Goal: Task Accomplishment & Management: Manage account settings

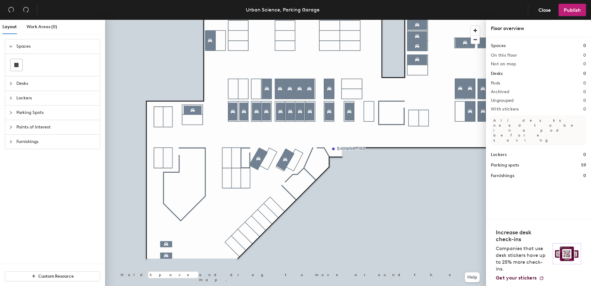
click at [161, 20] on div at bounding box center [295, 20] width 381 height 0
click at [26, 117] on span "Parking Spots" at bounding box center [56, 112] width 80 height 14
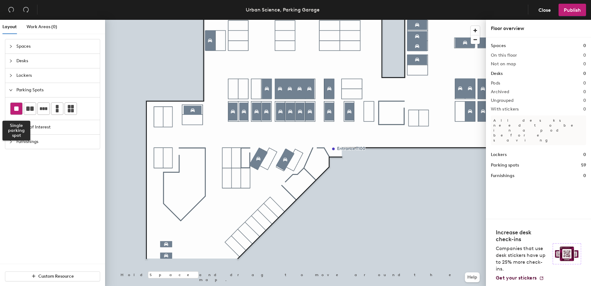
click at [20, 108] on div at bounding box center [17, 109] width 12 height 12
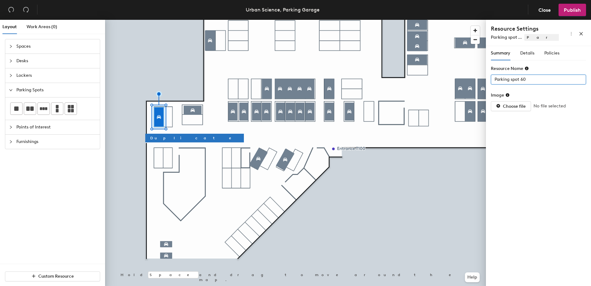
click at [458, 76] on div "Layout Work Areas (0) Spaces Desks Lockers Parking Spots Points of Interest Fur…" at bounding box center [295, 154] width 591 height 268
type input "143"
click at [525, 50] on span "Details" at bounding box center [527, 52] width 14 height 5
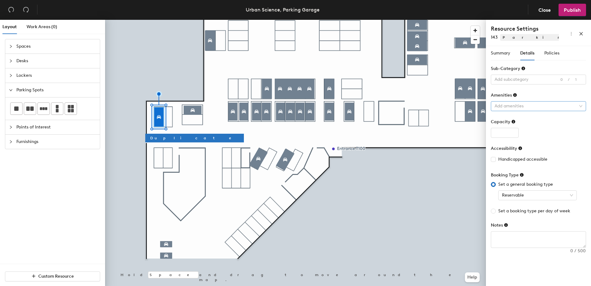
click at [514, 108] on div at bounding box center [535, 106] width 86 height 9
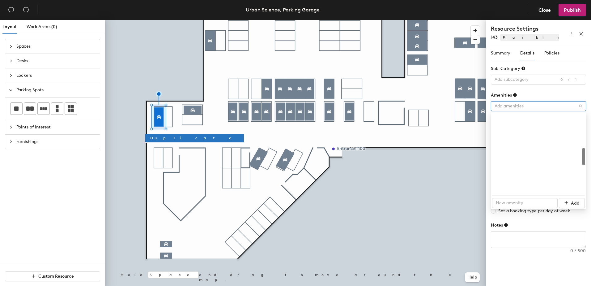
scroll to position [155, 0]
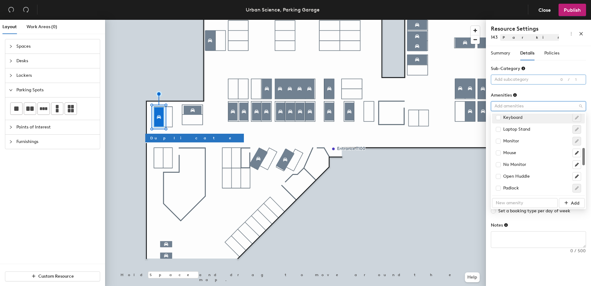
click at [506, 81] on div at bounding box center [535, 79] width 86 height 9
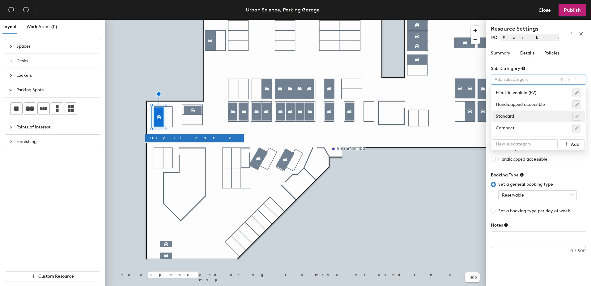
click at [518, 258] on div "Summary Details Policies Resource Name 143 Image Choose file No file selected S…" at bounding box center [538, 167] width 105 height 242
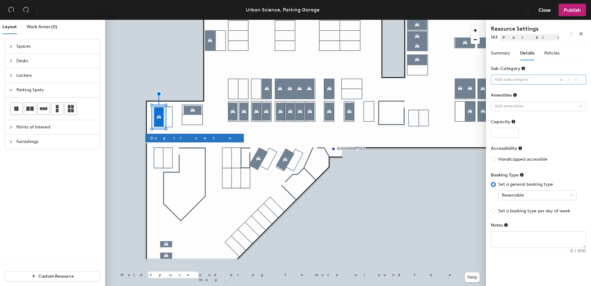
click at [506, 83] on div at bounding box center [535, 79] width 86 height 9
click at [518, 261] on div "Summary Details Policies Resource Name 143 Image Choose file No file selected S…" at bounding box center [538, 167] width 105 height 242
click at [500, 132] on input "number" at bounding box center [505, 133] width 28 height 10
click at [506, 103] on div at bounding box center [535, 106] width 86 height 9
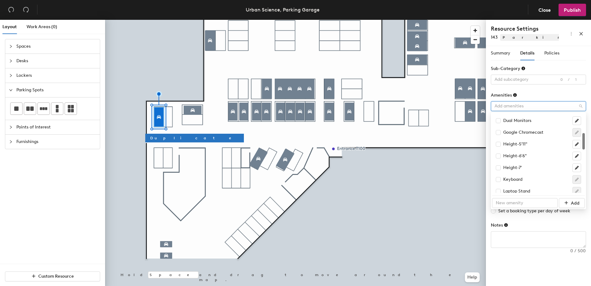
scroll to position [0, 0]
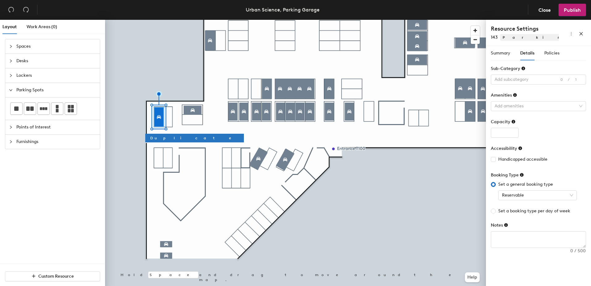
click at [510, 71] on div "Sub-Category" at bounding box center [508, 68] width 35 height 5
click at [512, 75] on div "Add subcategory" at bounding box center [538, 80] width 95 height 10
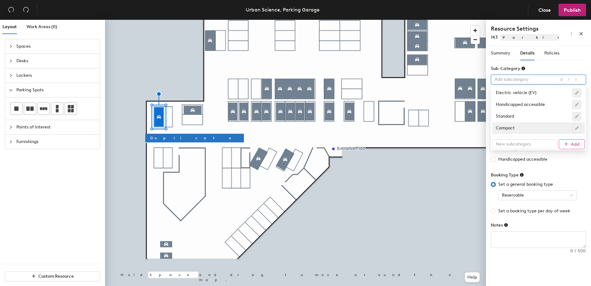
click at [565, 145] on icon "submit" at bounding box center [566, 144] width 4 height 4
click at [517, 146] on input "text" at bounding box center [525, 144] width 66 height 10
type input "7"
type input "H"
type input "7' Height"
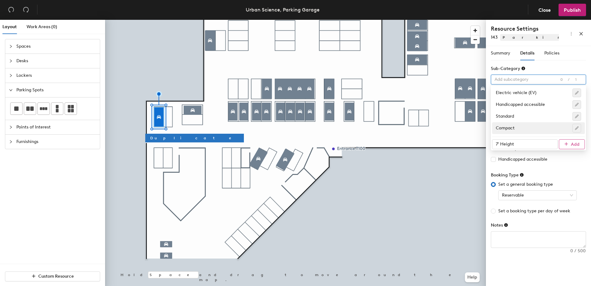
click at [567, 146] on icon "submit" at bounding box center [566, 144] width 4 height 4
click at [513, 260] on div "Summary Details Policies Resource Name 143 Image Choose file No file selected S…" at bounding box center [538, 167] width 105 height 242
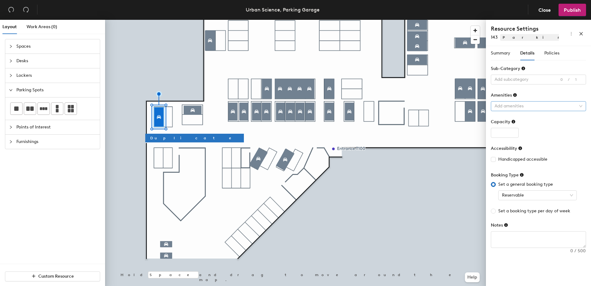
click at [504, 109] on div at bounding box center [535, 106] width 86 height 9
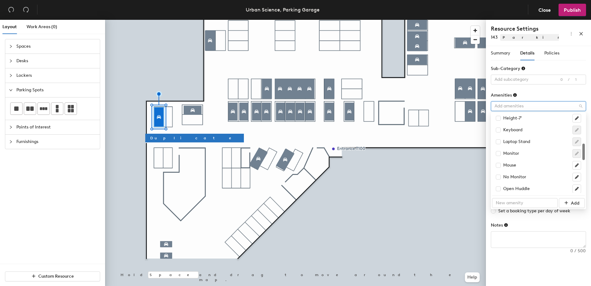
scroll to position [111, 0]
click at [499, 150] on input "checkbox" at bounding box center [498, 149] width 4 height 4
checkbox input "true"
click at [527, 264] on div "Summary Details Policies Resource Name 143 Image Choose file No file selected S…" at bounding box center [538, 167] width 105 height 242
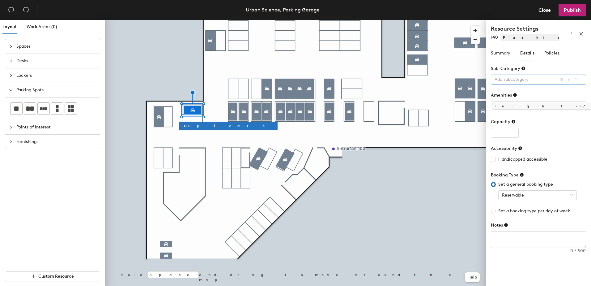
click at [520, 81] on div at bounding box center [535, 79] width 86 height 9
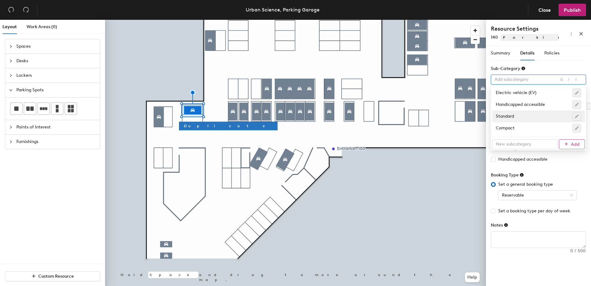
click at [525, 268] on div "Summary Details Policies Resource Name 140 Image Choose file No file selected S…" at bounding box center [538, 167] width 105 height 242
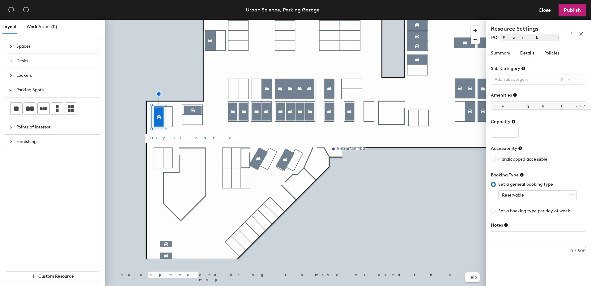
click at [160, 139] on span "Duplicate" at bounding box center [194, 138] width 89 height 6
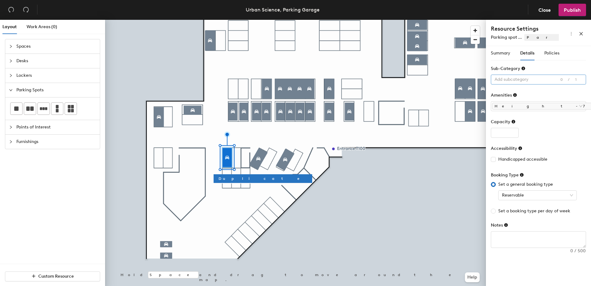
click at [517, 79] on div at bounding box center [535, 79] width 86 height 9
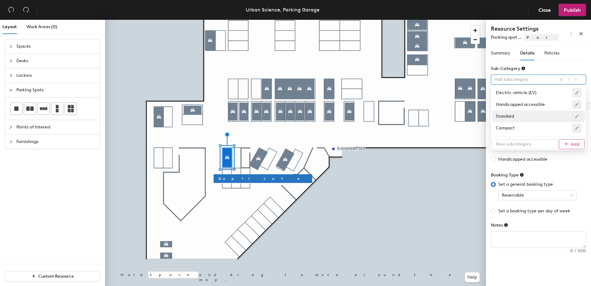
click at [517, 79] on div at bounding box center [535, 79] width 86 height 9
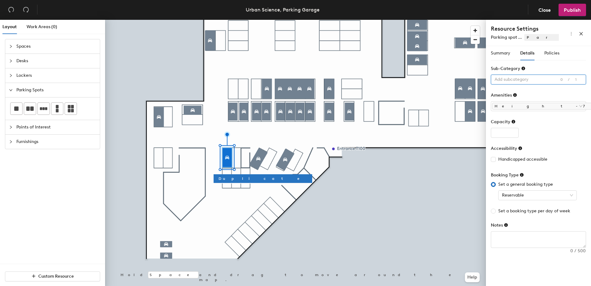
click at [511, 79] on div at bounding box center [535, 79] width 86 height 9
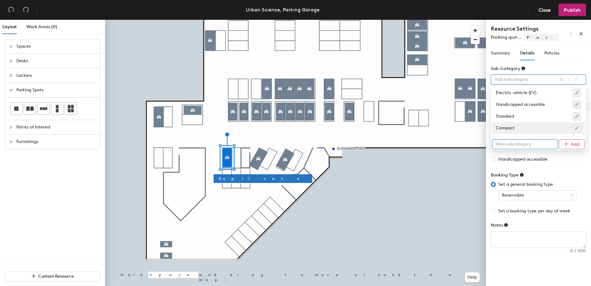
click at [505, 146] on input "text" at bounding box center [525, 144] width 66 height 10
click at [503, 51] on span "Summary" at bounding box center [500, 52] width 19 height 5
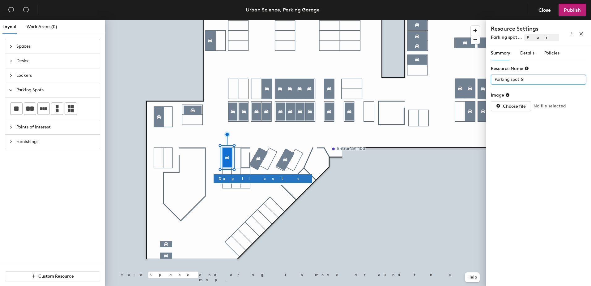
click at [448, 85] on div "Layout Work Areas (0) Spaces Desks Lockers Parking Spots Points of Interest Fur…" at bounding box center [295, 154] width 591 height 268
type input "144"
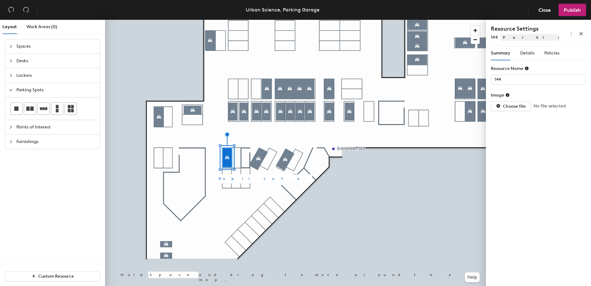
click at [232, 176] on span "Duplicate" at bounding box center [263, 179] width 89 height 6
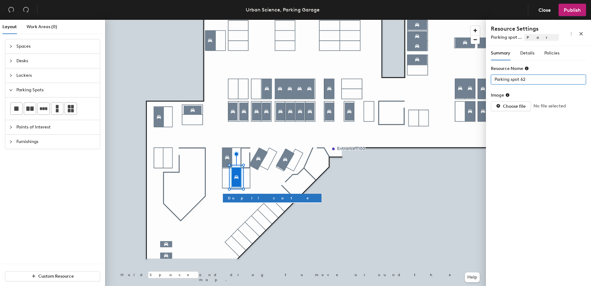
click at [467, 82] on div "Layout Work Areas (0) Spaces Desks Lockers Parking Spots Points of Interest Fur…" at bounding box center [295, 154] width 591 height 268
click at [534, 156] on div "Summary Details Policies Resource Name 151 Image Choose file No file selected S…" at bounding box center [538, 167] width 105 height 242
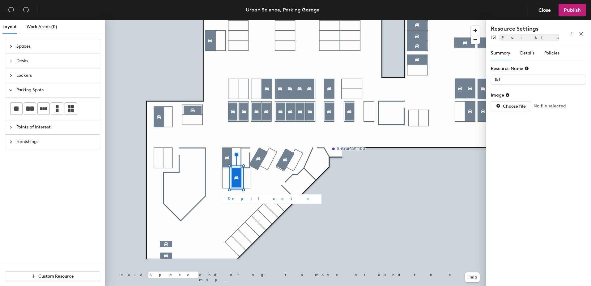
click at [232, 199] on span "Duplicate" at bounding box center [272, 199] width 89 height 6
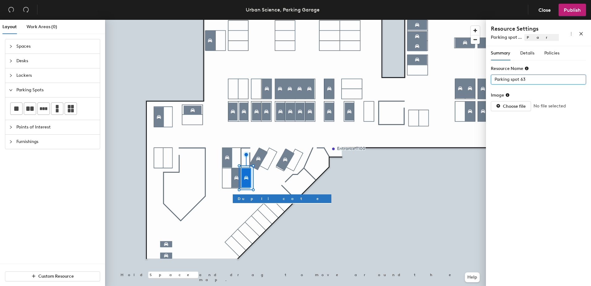
click at [426, 82] on div "Layout Work Areas (0) Spaces Desks Lockers Parking Spots Points of Interest Fur…" at bounding box center [295, 154] width 591 height 268
type input "153"
click at [522, 56] on div "Details" at bounding box center [527, 53] width 14 height 7
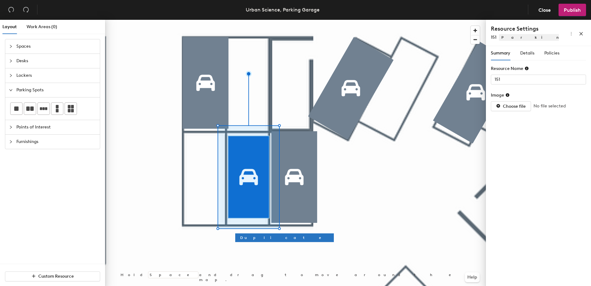
type input "153"
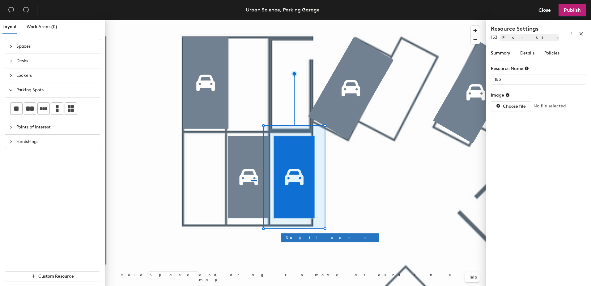
click at [251, 20] on div at bounding box center [295, 20] width 381 height 0
type input "151"
click at [228, 20] on div at bounding box center [295, 20] width 381 height 0
click at [285, 20] on div at bounding box center [295, 20] width 381 height 0
type input "153"
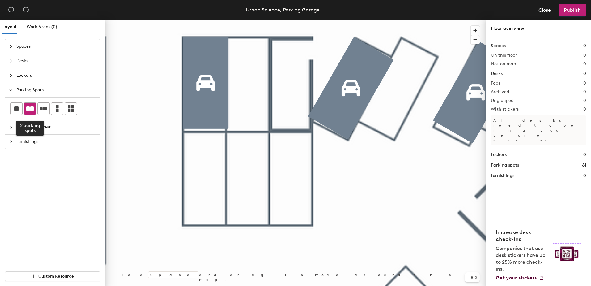
click at [34, 106] on div at bounding box center [30, 109] width 12 height 12
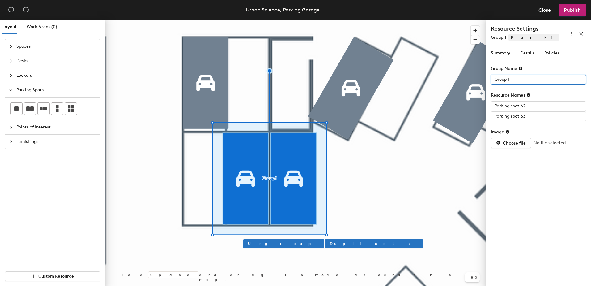
click at [484, 79] on div "Layout Work Areas (0) Spaces Desks Lockers Parking Spots Points of Interest Fur…" at bounding box center [295, 154] width 591 height 268
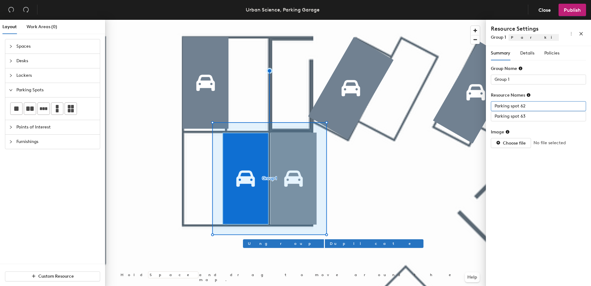
click at [253, 128] on div "Layout Work Areas (0) Spaces Desks Lockers Parking Spots Points of Interest Fur…" at bounding box center [295, 154] width 591 height 268
type input "151"
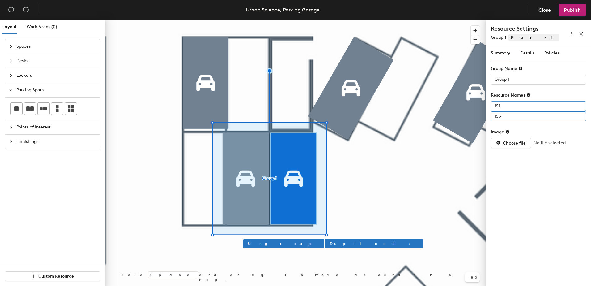
type input "153"
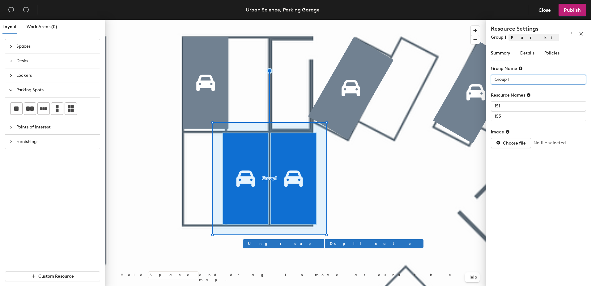
click at [469, 80] on div "Layout Work Areas (0) Spaces Desks Lockers Parking Spots Points of Interest Fur…" at bounding box center [295, 154] width 591 height 268
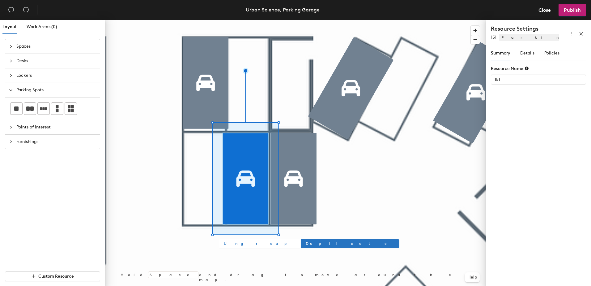
click at [227, 245] on span "Ungroup" at bounding box center [259, 244] width 71 height 6
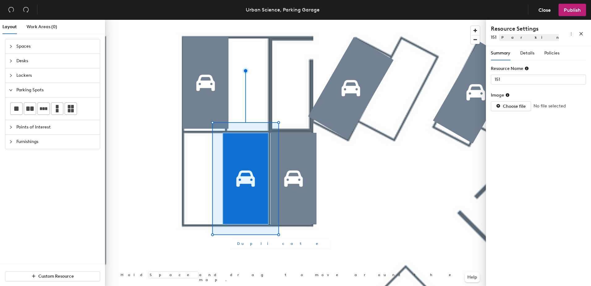
type input "153"
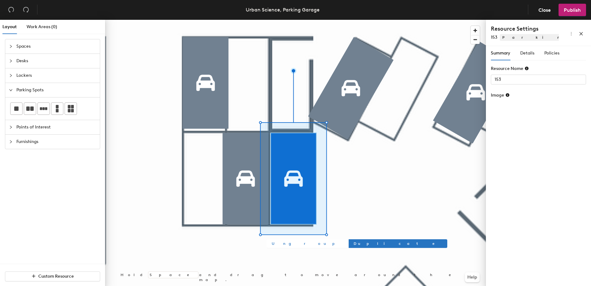
click at [284, 243] on span "Ungroup" at bounding box center [307, 244] width 71 height 6
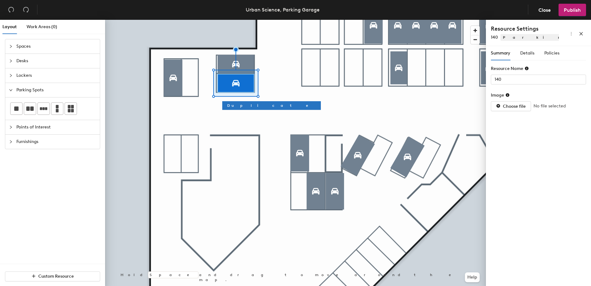
type input "141"
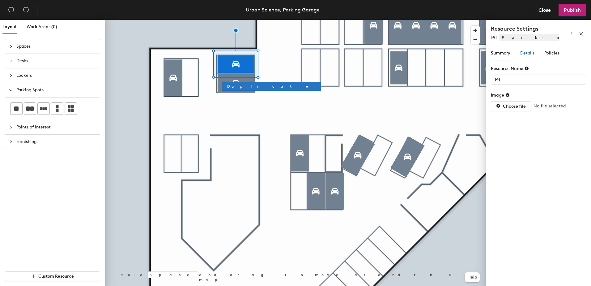
click at [526, 52] on span "Details" at bounding box center [527, 52] width 14 height 5
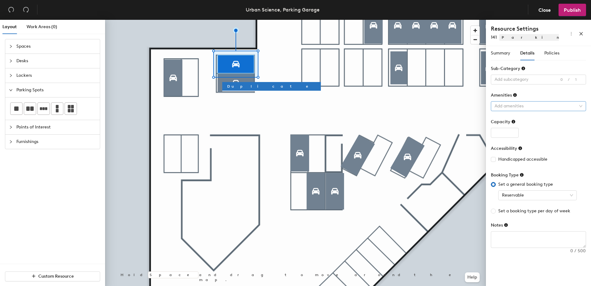
click at [514, 106] on div at bounding box center [535, 106] width 86 height 9
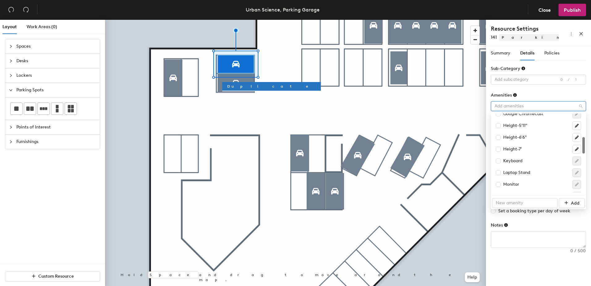
scroll to position [111, 0]
click at [499, 150] on input "checkbox" at bounding box center [498, 149] width 4 height 4
checkbox input "true"
click at [540, 86] on form "Sub-Category Add subcategory 0/1 Amenities Height-7' Capacity Accessibility Han…" at bounding box center [538, 156] width 95 height 182
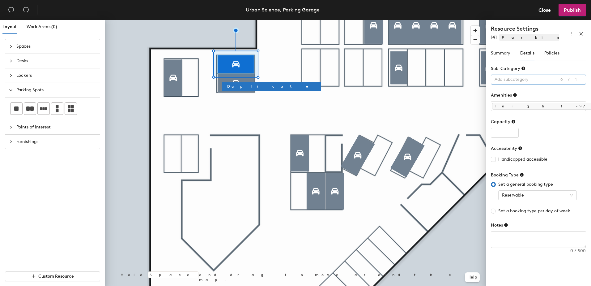
click at [537, 78] on div at bounding box center [535, 79] width 86 height 9
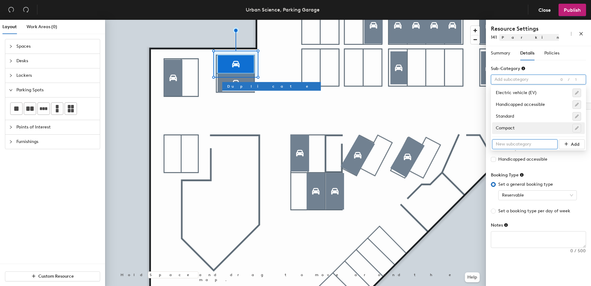
click at [525, 146] on input "text" at bounding box center [525, 144] width 66 height 10
type input "7' Height"
click at [571, 143] on button "Add" at bounding box center [572, 144] width 26 height 10
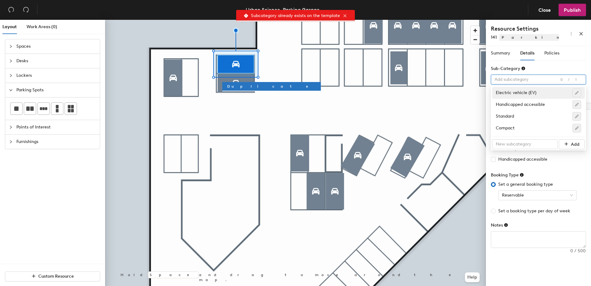
click at [530, 63] on div "Summary Details Policies Resource Name 141 Image Choose file No file selected S…" at bounding box center [538, 150] width 95 height 209
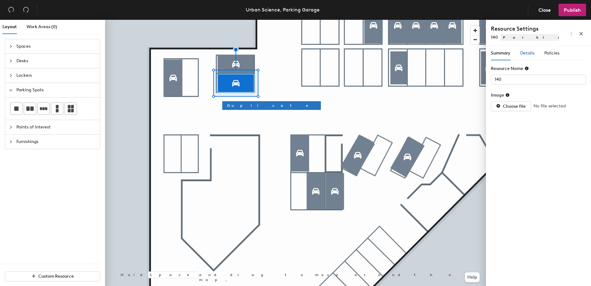
click at [530, 54] on span "Details" at bounding box center [527, 52] width 14 height 5
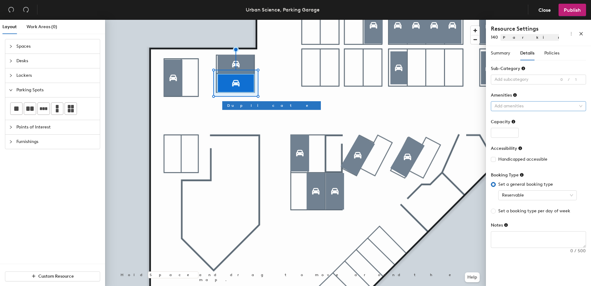
click at [504, 103] on div at bounding box center [535, 106] width 86 height 9
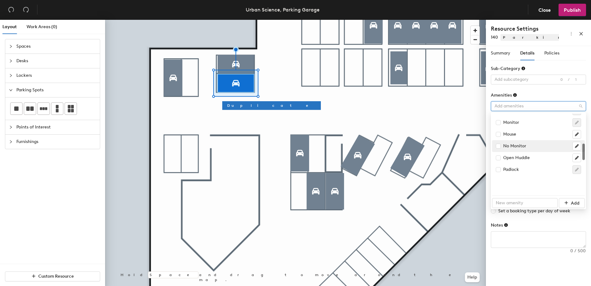
scroll to position [80, 0]
click at [496, 182] on span at bounding box center [498, 179] width 5 height 5
click at [496, 182] on input "checkbox" at bounding box center [498, 179] width 4 height 4
checkbox input "true"
click at [530, 92] on div "Amenities" at bounding box center [538, 96] width 95 height 9
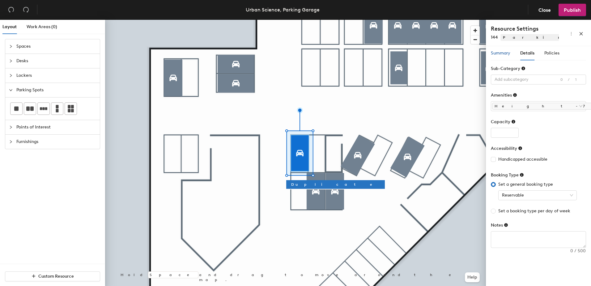
click at [501, 54] on span "Summary" at bounding box center [500, 52] width 19 height 5
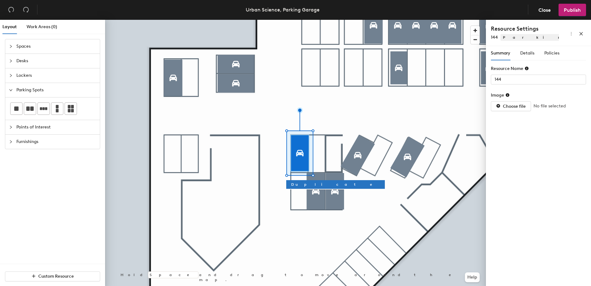
type input "143"
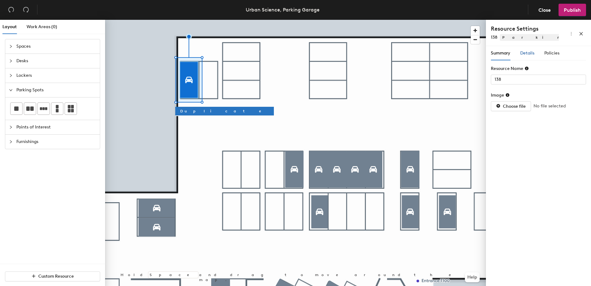
click at [527, 54] on span "Details" at bounding box center [527, 52] width 14 height 5
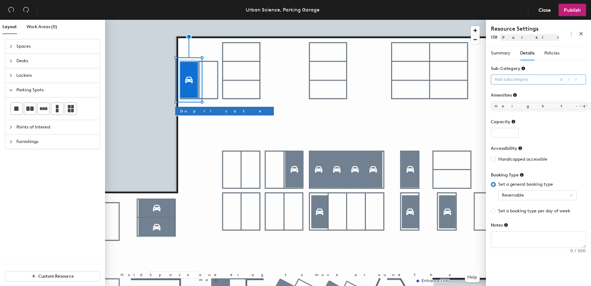
click at [521, 81] on div at bounding box center [535, 79] width 86 height 9
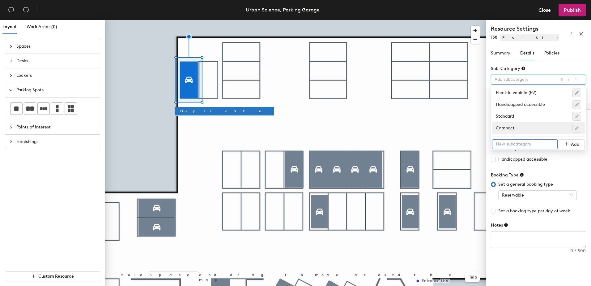
click at [533, 144] on input "text" at bounding box center [525, 144] width 66 height 10
type input "6'6" Height"
click at [579, 146] on span "Add" at bounding box center [575, 144] width 9 height 5
click at [539, 154] on div "6'6" Height" at bounding box center [538, 151] width 85 height 9
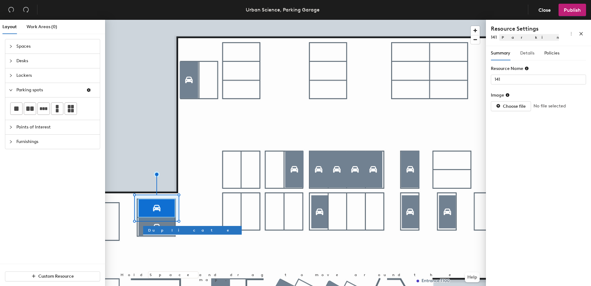
click at [525, 57] on div "Details" at bounding box center [527, 53] width 14 height 14
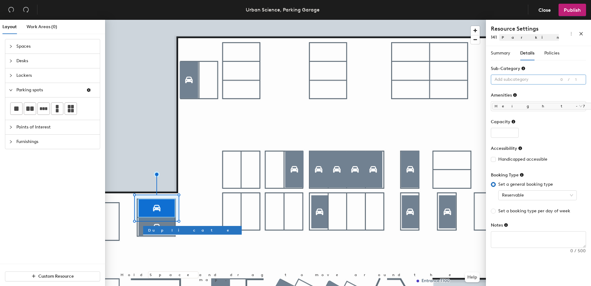
click at [509, 80] on div at bounding box center [535, 79] width 86 height 9
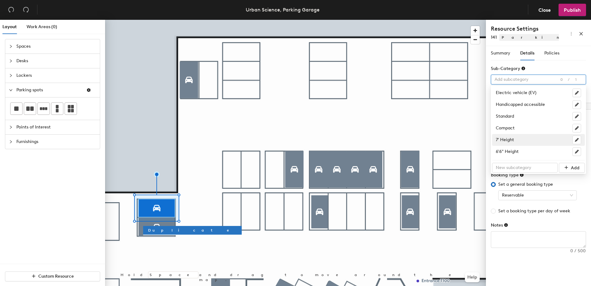
click at [502, 137] on div "7' Height" at bounding box center [538, 139] width 85 height 9
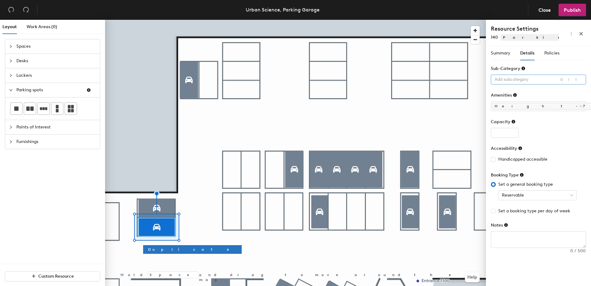
click at [512, 79] on div at bounding box center [535, 79] width 86 height 9
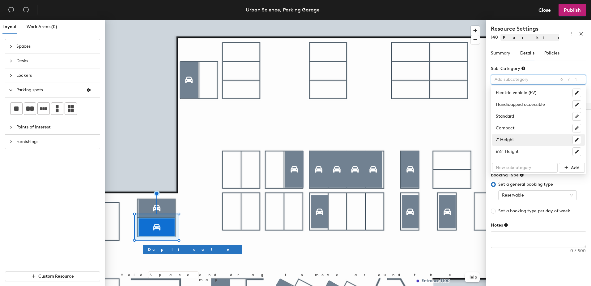
click at [510, 141] on div "7' Height" at bounding box center [538, 139] width 85 height 9
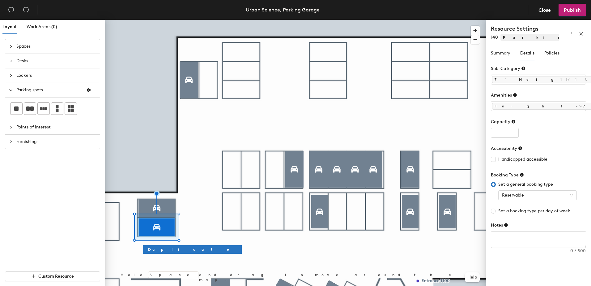
click at [278, 20] on div at bounding box center [295, 20] width 381 height 0
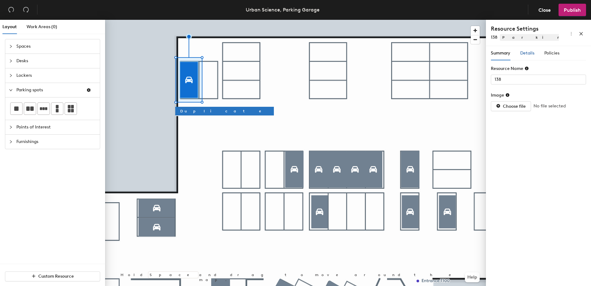
click at [524, 51] on span "Details" at bounding box center [527, 52] width 14 height 5
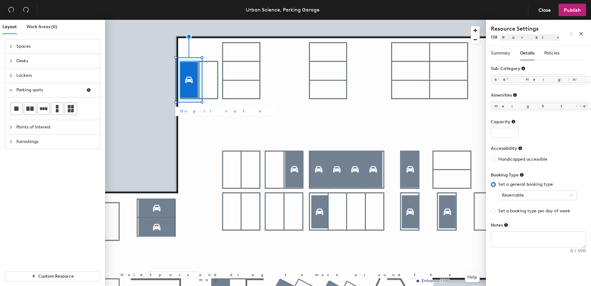
click at [189, 112] on span "Duplicate" at bounding box center [224, 111] width 89 height 6
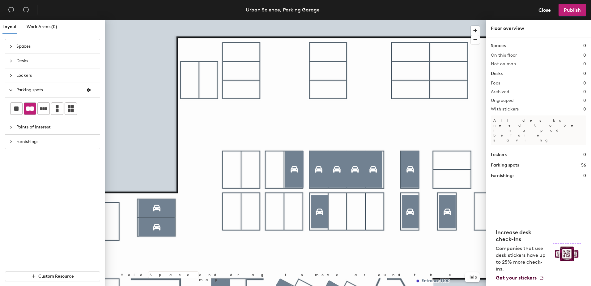
click at [30, 110] on icon at bounding box center [29, 108] width 7 height 7
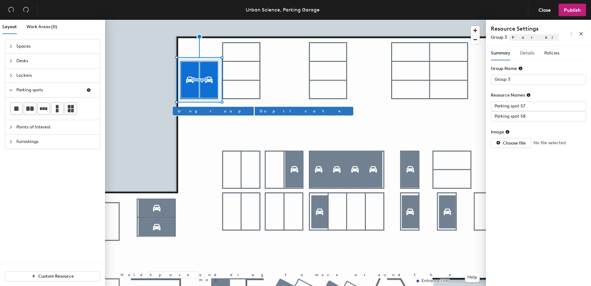
click at [522, 60] on div "Details" at bounding box center [527, 53] width 14 height 14
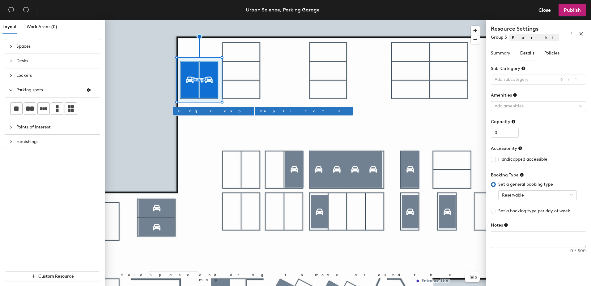
click at [518, 85] on form "Sub-Category Add subcategory 0/1 Amenities Add amenities Capacity 0 Accessibili…" at bounding box center [538, 156] width 95 height 182
click at [516, 81] on div at bounding box center [535, 79] width 86 height 9
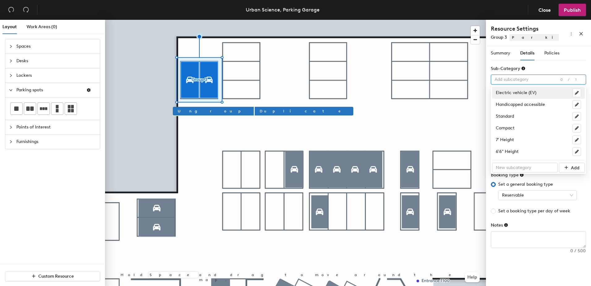
click at [516, 81] on div at bounding box center [535, 79] width 86 height 9
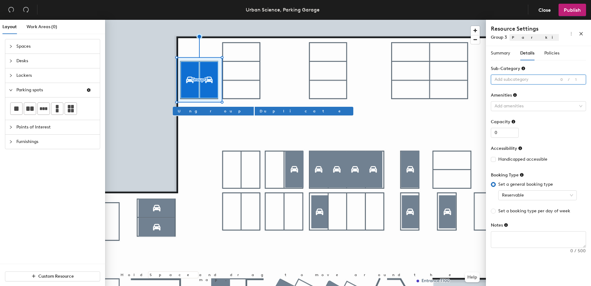
click at [500, 81] on div at bounding box center [535, 79] width 86 height 9
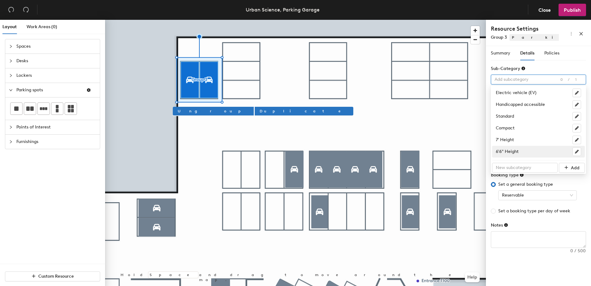
click at [505, 149] on div "6'6" Height" at bounding box center [538, 151] width 85 height 9
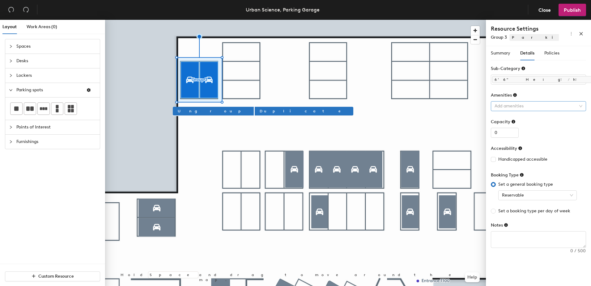
click at [500, 107] on div at bounding box center [535, 106] width 86 height 9
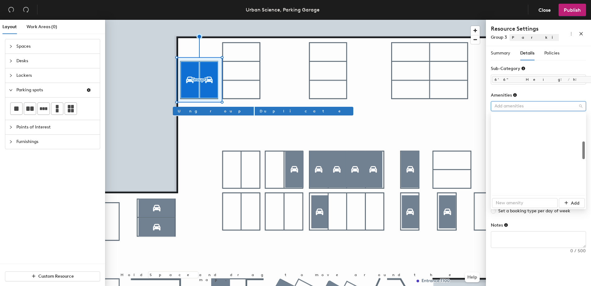
scroll to position [124, 0]
click at [495, 126] on div "Height-6'6"" at bounding box center [538, 125] width 93 height 12
checkbox input "true"
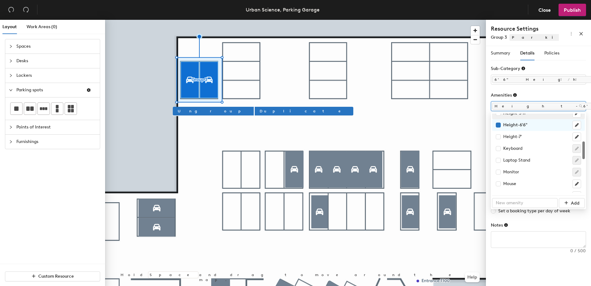
click at [554, 69] on div "Sub-Category" at bounding box center [538, 69] width 95 height 9
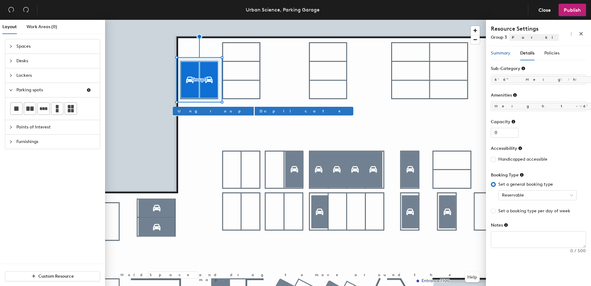
click at [502, 53] on span "Summary" at bounding box center [500, 52] width 19 height 5
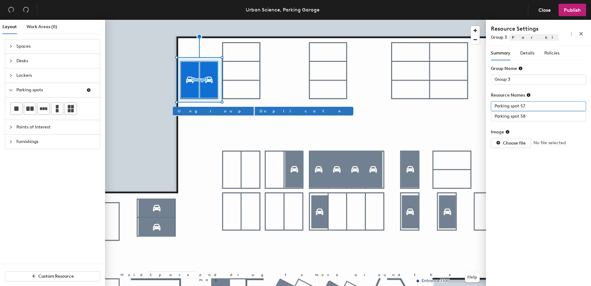
click at [531, 107] on input "Parking spot 57" at bounding box center [538, 106] width 95 height 10
type input "139"
type input "138"
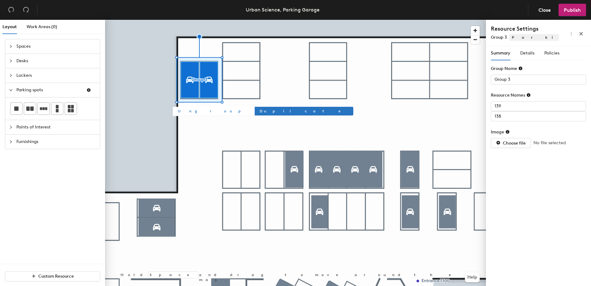
click at [182, 112] on span "Ungroup" at bounding box center [213, 111] width 71 height 6
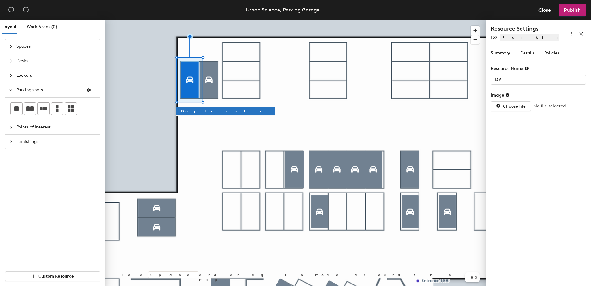
type input "138"
click at [534, 53] on span "Details" at bounding box center [527, 52] width 14 height 5
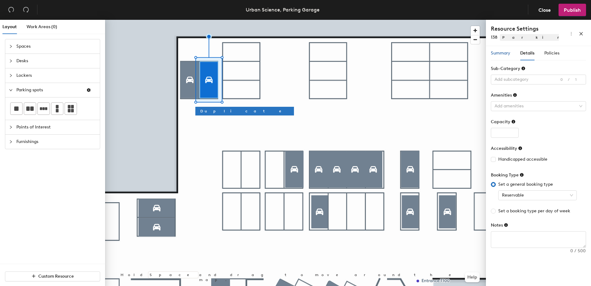
click at [502, 52] on span "Summary" at bounding box center [500, 52] width 19 height 5
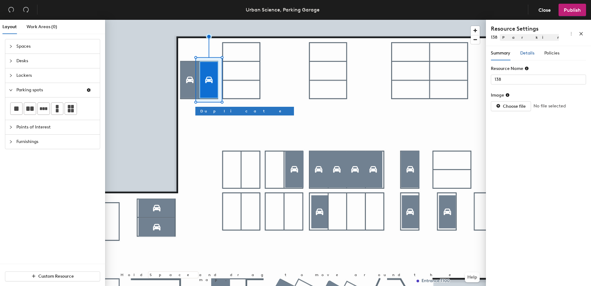
click at [529, 52] on span "Details" at bounding box center [527, 52] width 14 height 5
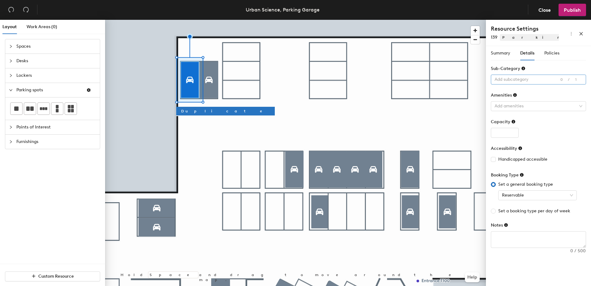
click at [504, 79] on div at bounding box center [535, 79] width 86 height 9
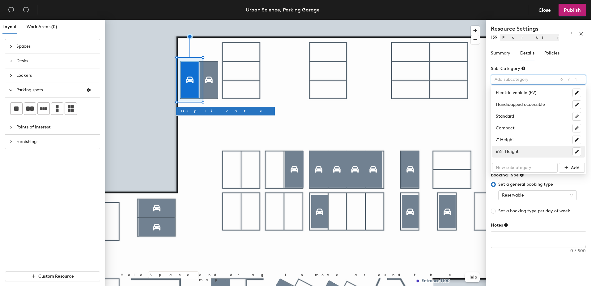
click at [509, 154] on div "6'6" Height" at bounding box center [538, 151] width 85 height 9
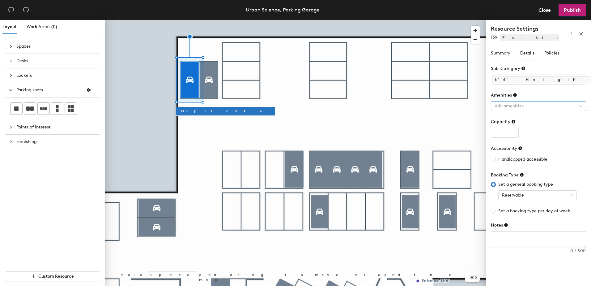
click at [508, 103] on div at bounding box center [535, 106] width 86 height 9
click at [509, 109] on div at bounding box center [535, 106] width 86 height 9
click at [506, 109] on div at bounding box center [535, 106] width 86 height 9
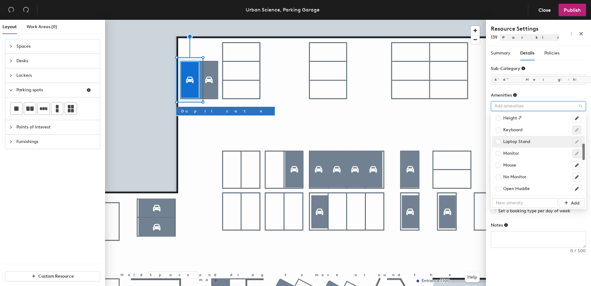
scroll to position [111, 0]
click at [498, 139] on input "checkbox" at bounding box center [498, 137] width 4 height 4
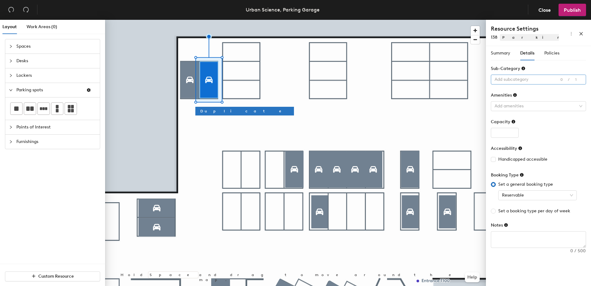
click at [519, 81] on div at bounding box center [535, 79] width 86 height 9
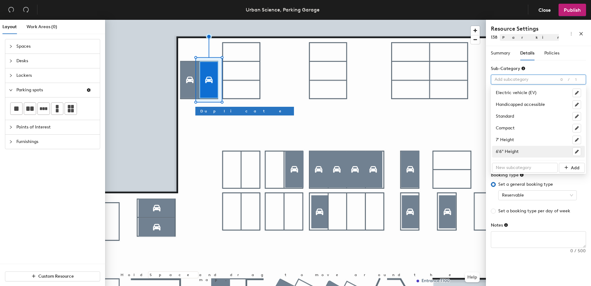
click at [517, 155] on div "6'6" Height" at bounding box center [538, 151] width 85 height 9
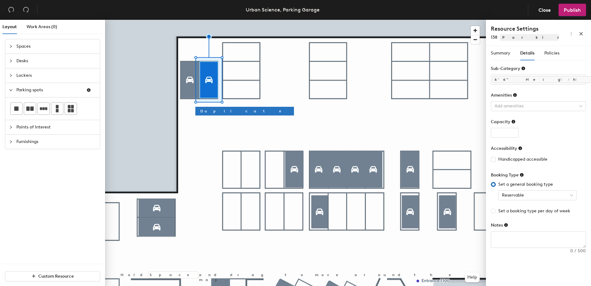
click at [511, 100] on div "Amenities" at bounding box center [538, 96] width 95 height 9
click at [514, 106] on div at bounding box center [535, 106] width 86 height 9
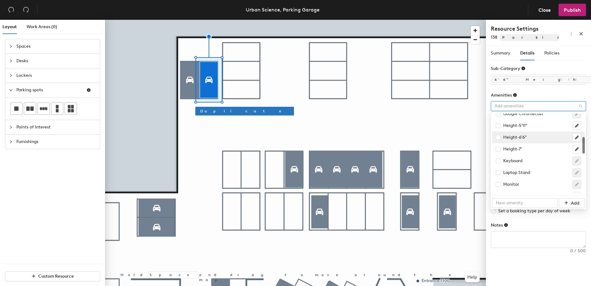
click at [504, 139] on div "Height-6'6"" at bounding box center [511, 137] width 31 height 7
checkbox input "true"
click at [532, 97] on div "Amenities" at bounding box center [538, 96] width 95 height 9
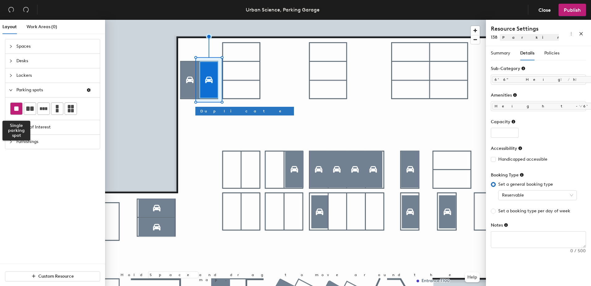
click at [14, 109] on div at bounding box center [17, 109] width 12 height 12
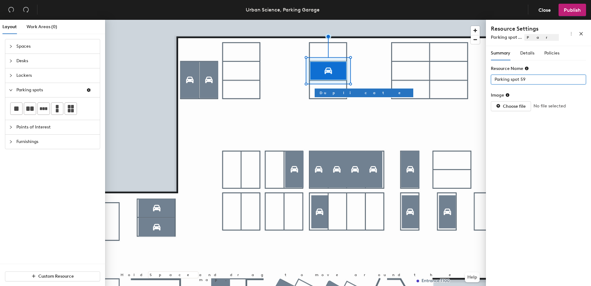
click at [463, 78] on div "Layout Work Areas (0) Spaces Desks Lockers Parking spots Points of Interest Fur…" at bounding box center [295, 154] width 591 height 268
type input "128"
click at [526, 51] on span "Details" at bounding box center [527, 52] width 14 height 5
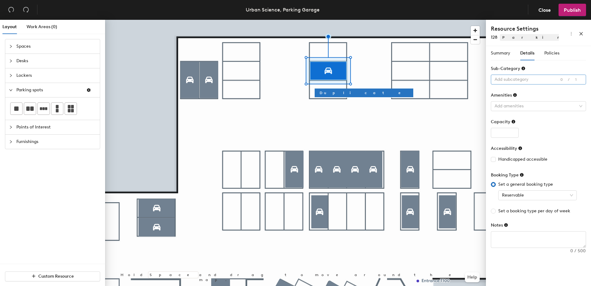
click at [511, 80] on div at bounding box center [535, 79] width 86 height 9
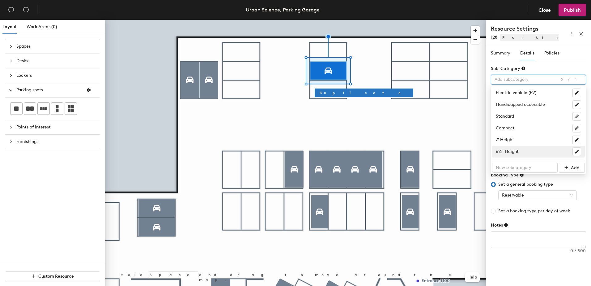
click at [501, 149] on div "6'6" Height" at bounding box center [538, 151] width 85 height 9
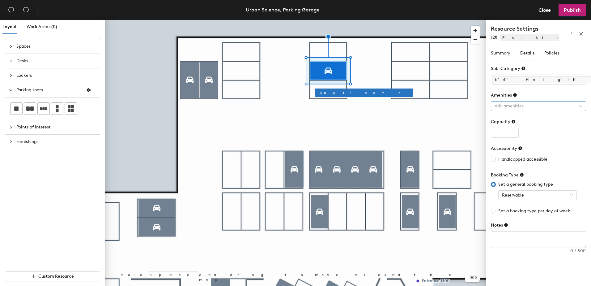
click at [502, 108] on div at bounding box center [535, 106] width 86 height 9
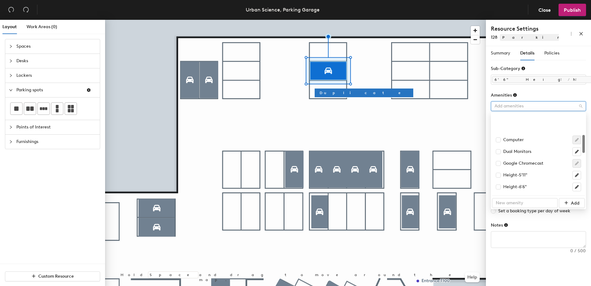
scroll to position [93, 0]
click at [499, 157] on input "checkbox" at bounding box center [498, 155] width 4 height 4
checkbox input "true"
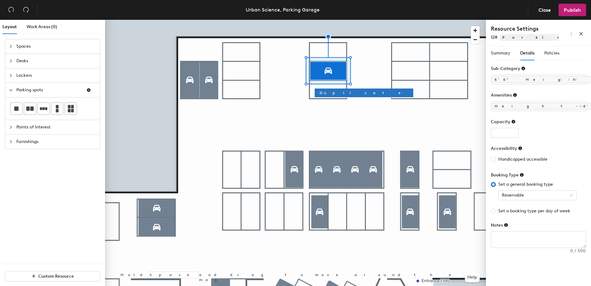
click at [536, 97] on div "Amenities" at bounding box center [538, 96] width 95 height 9
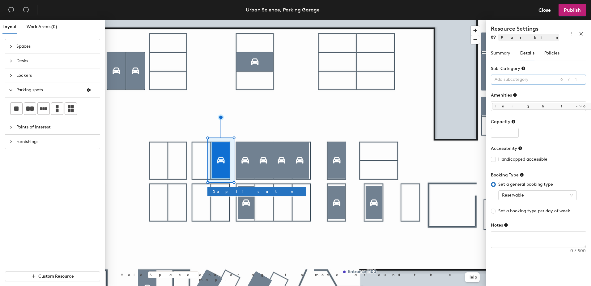
click at [517, 83] on div at bounding box center [535, 79] width 86 height 9
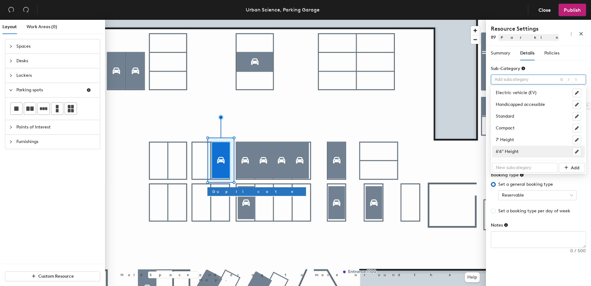
click at [507, 154] on div "6'6" Height" at bounding box center [538, 151] width 85 height 9
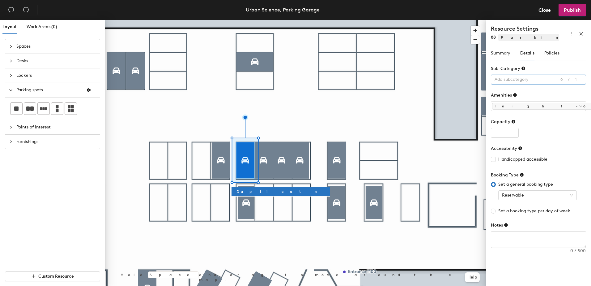
click at [505, 76] on div at bounding box center [535, 79] width 86 height 9
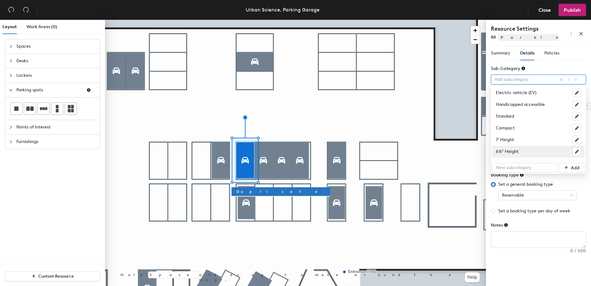
click at [508, 151] on div "6'6" Height" at bounding box center [538, 151] width 85 height 9
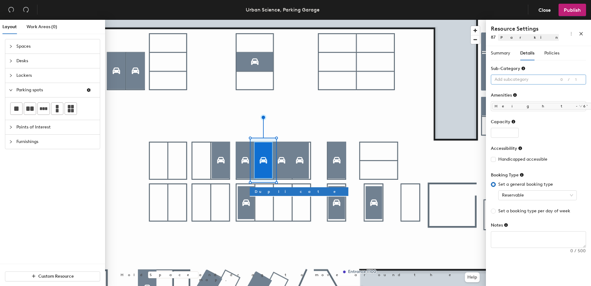
click at [538, 82] on div at bounding box center [535, 79] width 86 height 9
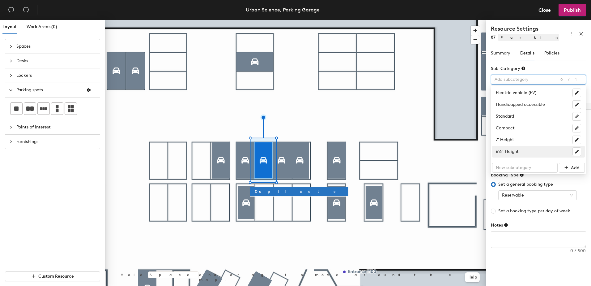
click at [521, 147] on div "6'6" Height" at bounding box center [538, 151] width 85 height 9
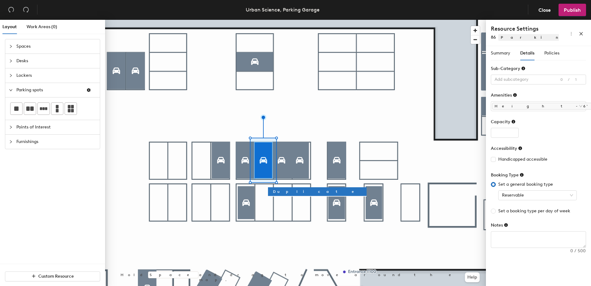
click at [513, 79] on div at bounding box center [535, 79] width 86 height 9
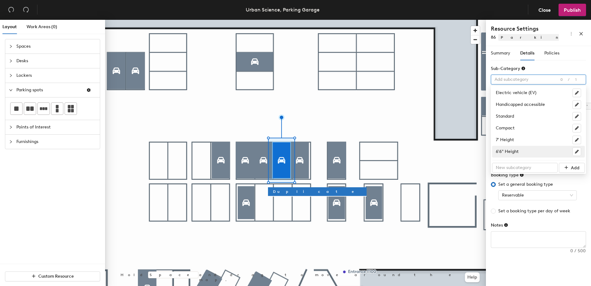
click at [505, 148] on div "6'6" Height" at bounding box center [538, 151] width 85 height 9
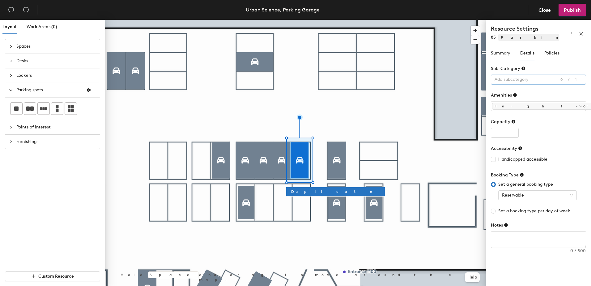
click at [531, 81] on div at bounding box center [535, 79] width 86 height 9
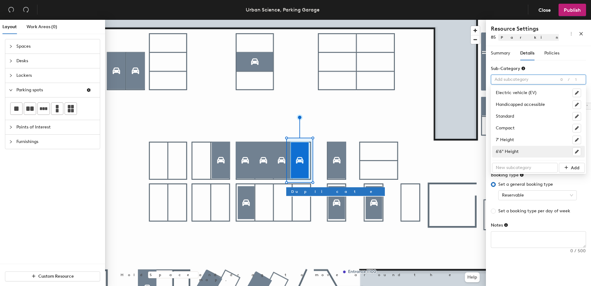
click at [508, 155] on div "6'6" Height" at bounding box center [538, 151] width 85 height 9
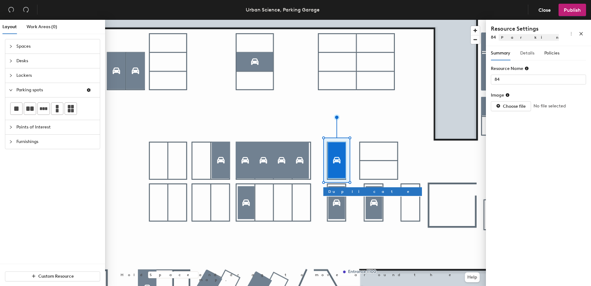
click at [521, 53] on div "Summary Details Policies" at bounding box center [525, 53] width 69 height 14
click at [533, 55] on span "Details" at bounding box center [527, 52] width 14 height 5
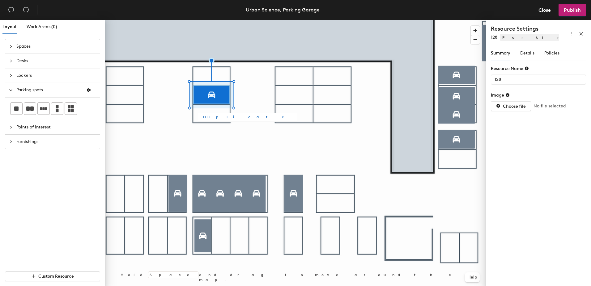
click at [201, 116] on button "Duplicate" at bounding box center [247, 117] width 99 height 9
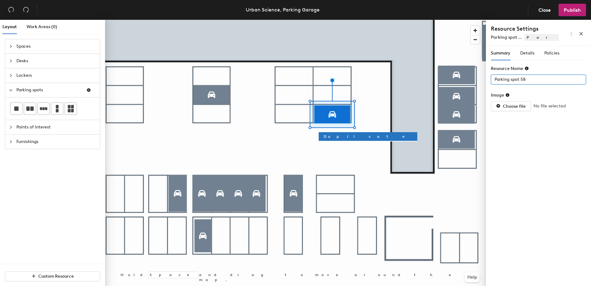
click at [476, 78] on div "Layout Work Areas (0) Spaces Desks Lockers Parking spots Points of Interest Fur…" at bounding box center [295, 154] width 591 height 268
type input "121"
click at [505, 148] on div "Summary Details Policies Resource Name 121 Image Choose file No file selected" at bounding box center [538, 167] width 105 height 242
click at [528, 59] on div "Details" at bounding box center [527, 53] width 14 height 14
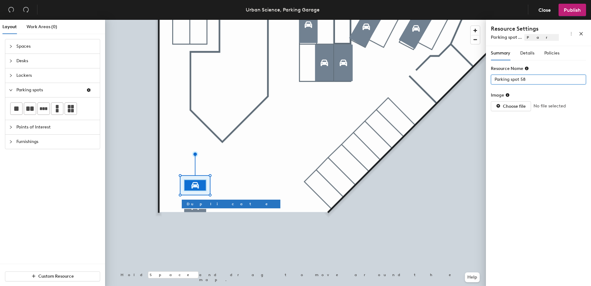
click at [451, 81] on div "Layout Work Areas (0) Spaces Desks Lockers Parking spots Points of Interest Fur…" at bounding box center [295, 154] width 591 height 268
type input "181"
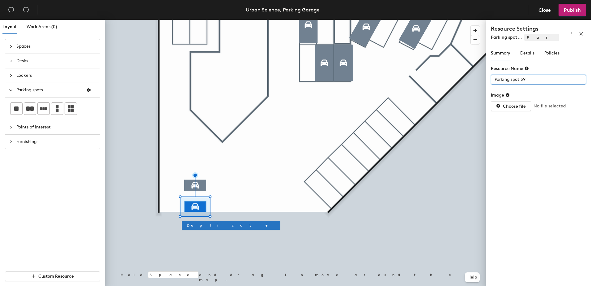
click at [427, 90] on div "Layout Work Areas (0) Spaces Desks Lockers Parking spots Points of Interest Fur…" at bounding box center [295, 154] width 591 height 268
type input "178"
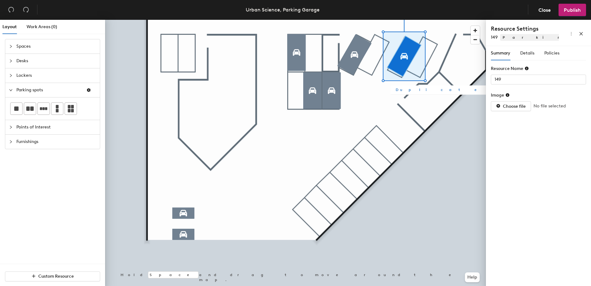
click at [394, 86] on button "Duplicate" at bounding box center [440, 89] width 99 height 9
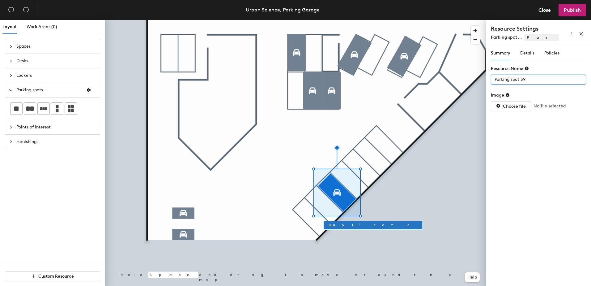
click at [460, 83] on div "Layout Work Areas (0) Spaces Desks Lockers Parking spots Points of Interest Fur…" at bounding box center [295, 154] width 591 height 268
type input "160"
click at [519, 51] on div "Summary Details Policies" at bounding box center [525, 53] width 69 height 14
click at [524, 53] on span "Details" at bounding box center [527, 52] width 14 height 5
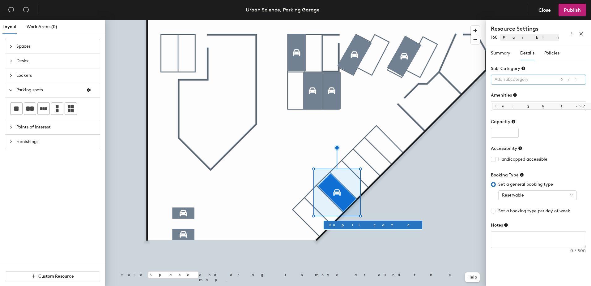
click at [518, 79] on div at bounding box center [535, 79] width 86 height 9
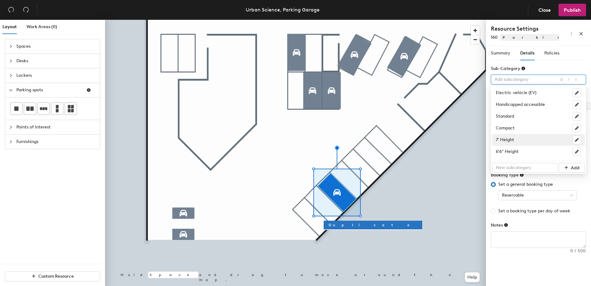
click at [509, 138] on div "7' Height" at bounding box center [538, 139] width 85 height 9
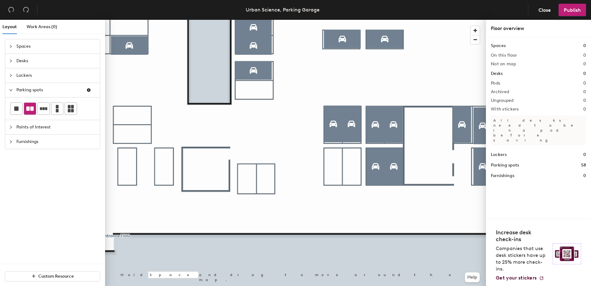
click at [32, 104] on div at bounding box center [30, 109] width 12 height 12
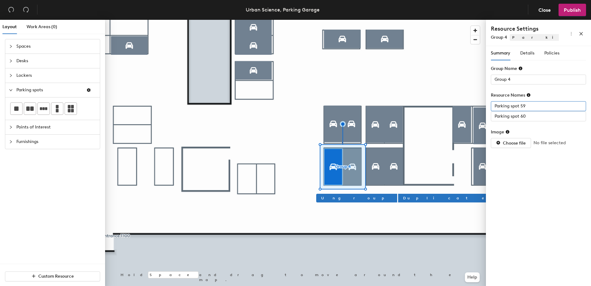
click at [450, 106] on div "Layout Work Areas (0) Spaces Desks Lockers Parking spots Points of Interest Fur…" at bounding box center [295, 154] width 591 height 268
type input "43"
type input "44"
type input "42"
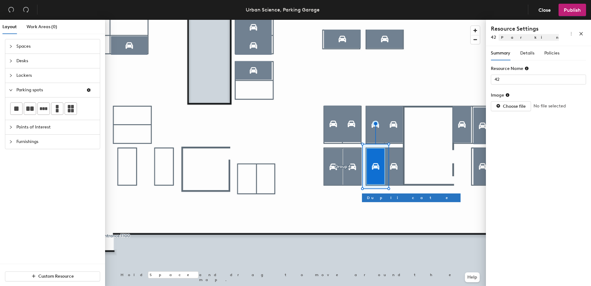
type input "41"
type input "Group 4"
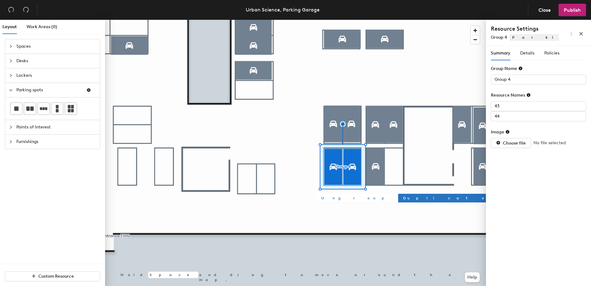
click at [338, 197] on button "Ungroup" at bounding box center [356, 198] width 81 height 9
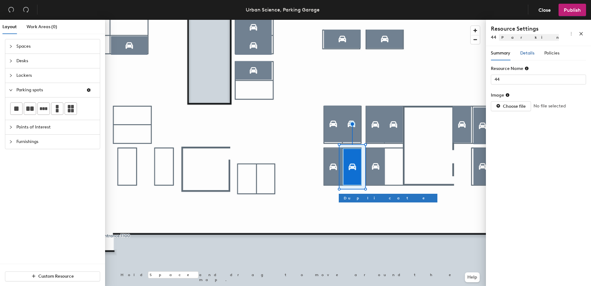
click at [531, 53] on span "Details" at bounding box center [527, 52] width 14 height 5
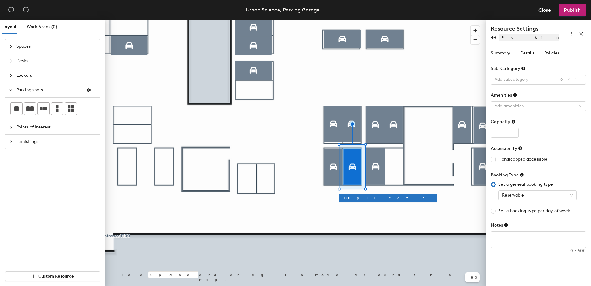
click at [525, 112] on form "Sub-Category Add subcategory 0/1 Amenities Add amenities Capacity Accessibility…" at bounding box center [538, 156] width 95 height 182
click at [523, 111] on div "Add amenities" at bounding box center [538, 106] width 95 height 10
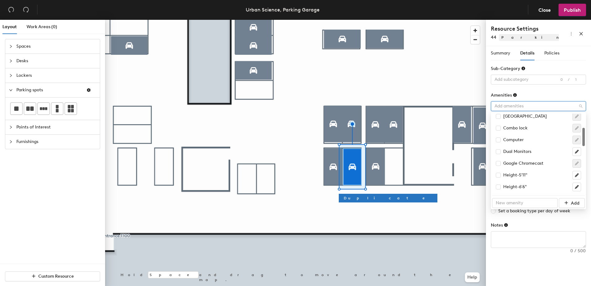
scroll to position [93, 0]
click at [497, 168] on input "checkbox" at bounding box center [498, 167] width 4 height 4
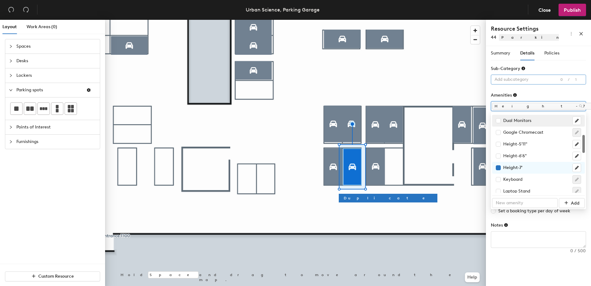
click at [510, 80] on div at bounding box center [535, 79] width 86 height 9
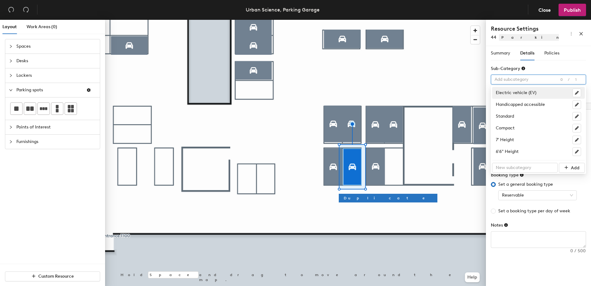
click at [510, 80] on div at bounding box center [535, 79] width 86 height 9
click at [510, 81] on div at bounding box center [535, 79] width 86 height 9
click at [512, 139] on div "7' Height" at bounding box center [538, 139] width 85 height 9
click at [512, 139] on form "Sub-Category Add subcategory 0/1 Amenities Height-7' Capacity Accessibility Han…" at bounding box center [538, 156] width 95 height 182
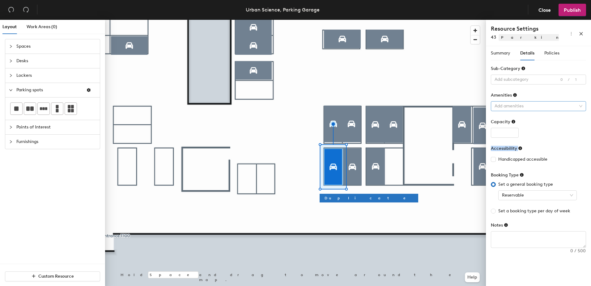
click at [523, 104] on div at bounding box center [535, 106] width 86 height 9
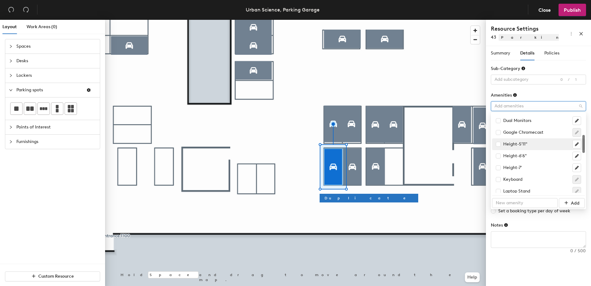
scroll to position [124, 0]
click at [498, 137] on input "checkbox" at bounding box center [498, 136] width 4 height 4
checkbox input "true"
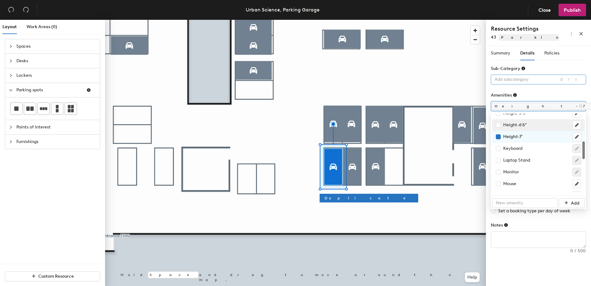
click at [523, 78] on div at bounding box center [535, 79] width 86 height 9
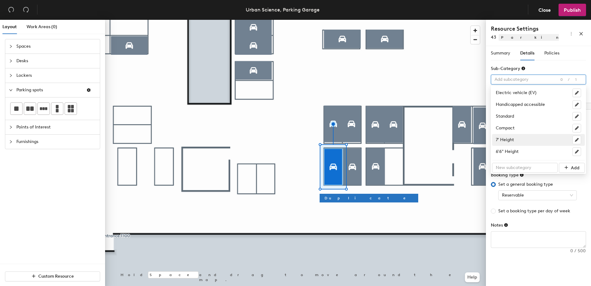
click at [516, 137] on div "7' Height" at bounding box center [538, 139] width 85 height 9
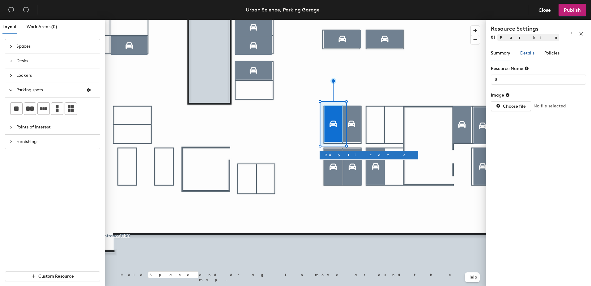
click at [526, 53] on span "Details" at bounding box center [527, 52] width 14 height 5
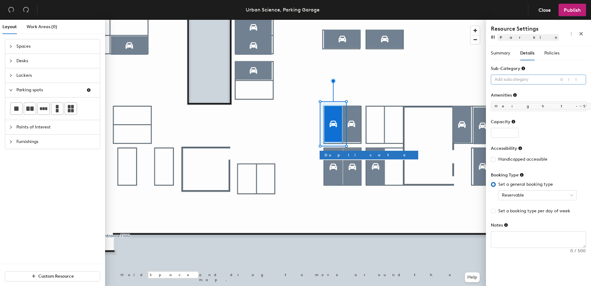
click at [519, 81] on div at bounding box center [535, 79] width 86 height 9
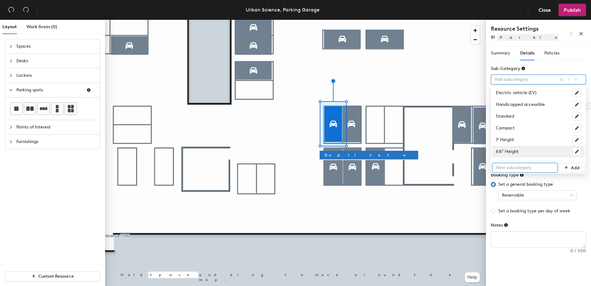
click at [517, 164] on input "text" at bounding box center [525, 168] width 66 height 10
type input "5'11" Height"
click at [573, 165] on span "Add" at bounding box center [575, 167] width 9 height 5
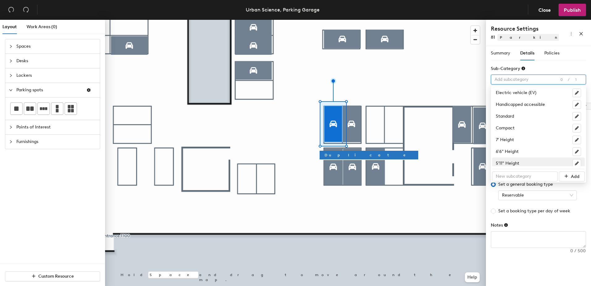
click at [507, 165] on div "5'11" Height" at bounding box center [538, 163] width 85 height 9
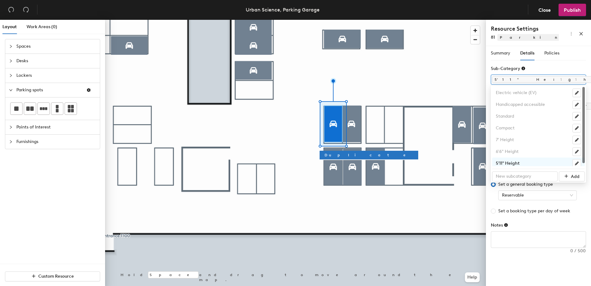
click at [502, 163] on div "5'11" Height" at bounding box center [538, 163] width 85 height 9
click at [526, 258] on div "Summary Details Policies Resource Name 81 Image Choose file No file selected Su…" at bounding box center [538, 167] width 105 height 242
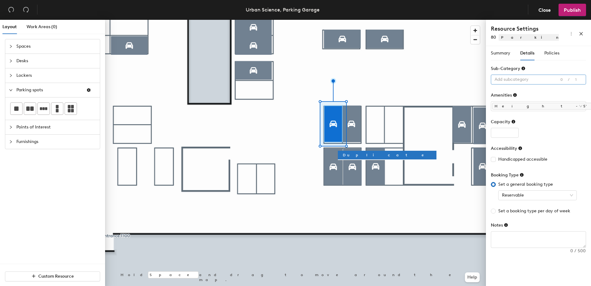
click at [508, 78] on div at bounding box center [535, 79] width 86 height 9
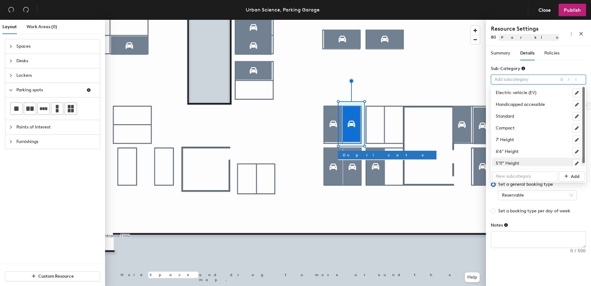
click at [508, 162] on div "5'11" Height" at bounding box center [538, 163] width 85 height 9
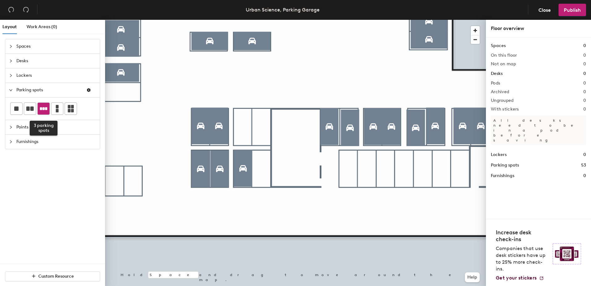
click at [48, 112] on div at bounding box center [44, 109] width 12 height 12
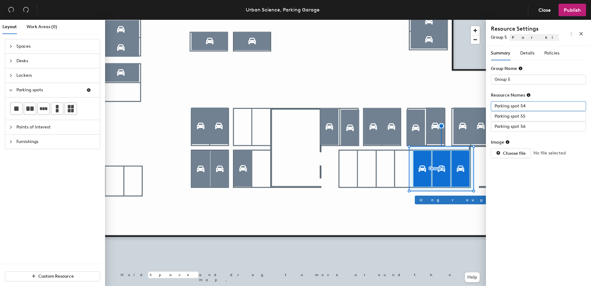
click at [512, 104] on input "Parking spot 54" at bounding box center [538, 106] width 95 height 10
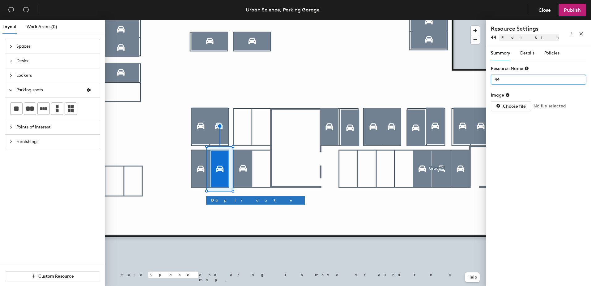
click at [512, 79] on input "44" at bounding box center [538, 80] width 95 height 10
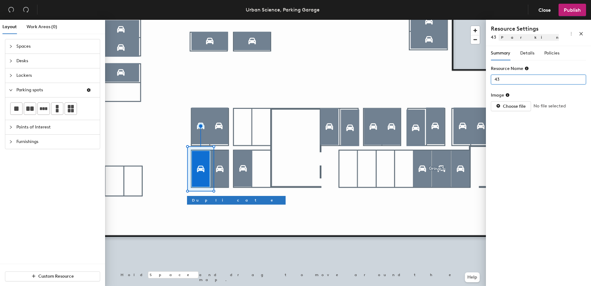
click at [516, 78] on input "43" at bounding box center [538, 80] width 95 height 10
type input "44"
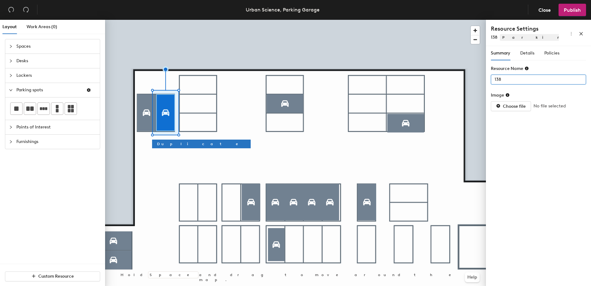
click at [469, 78] on div "Layout Work Areas (0) Spaces Desks Lockers Parking spots Points of Interest Fur…" at bounding box center [295, 154] width 591 height 268
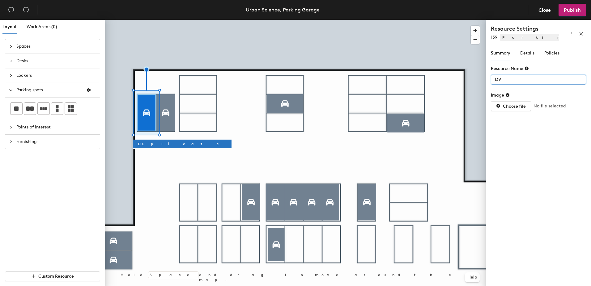
click at [511, 81] on input "139" at bounding box center [538, 80] width 95 height 10
type input "138"
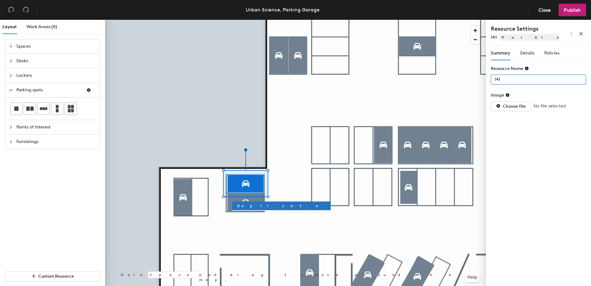
click at [452, 75] on div "Layout Work Areas (0) Spaces Desks Lockers Parking spots Points of Interest Fur…" at bounding box center [295, 154] width 591 height 268
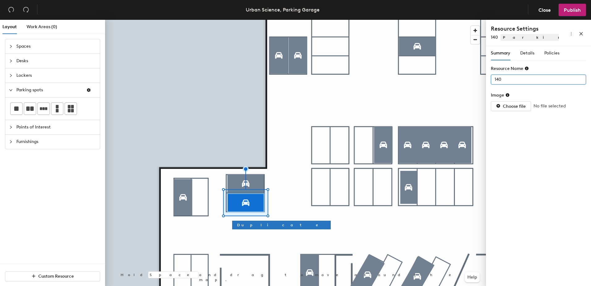
click at [503, 80] on input "140" at bounding box center [538, 80] width 95 height 10
type input "141"
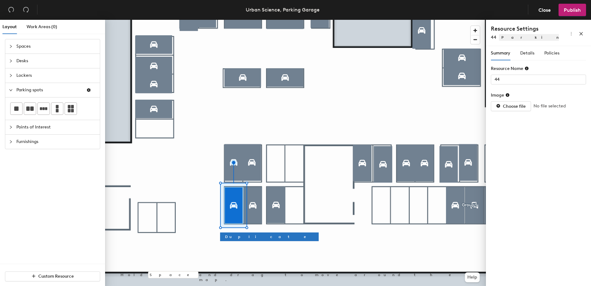
type input "43"
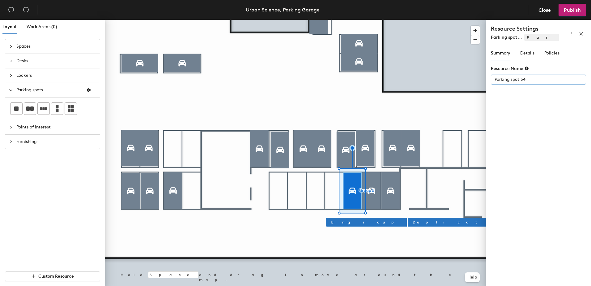
drag, startPoint x: 544, startPoint y: 74, endPoint x: 525, endPoint y: 75, distance: 19.5
click at [525, 75] on div "Resource Name Parking spot 54" at bounding box center [538, 74] width 95 height 19
click at [465, 82] on div "Layout Work Areas (0) Spaces Desks Lockers Parking spots Points of Interest Fur…" at bounding box center [295, 154] width 591 height 268
click at [529, 80] on input "Parking spot 54" at bounding box center [538, 80] width 95 height 10
click at [528, 80] on input "Parking spot 54" at bounding box center [538, 80] width 95 height 10
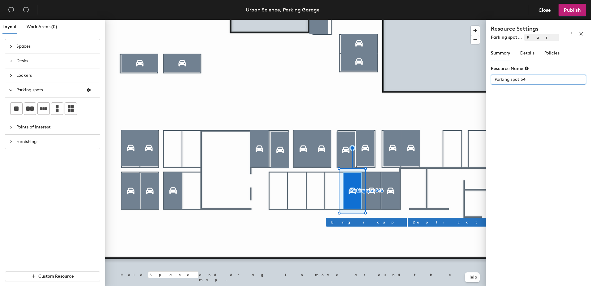
click at [528, 80] on input "Parking spot 54" at bounding box center [538, 80] width 95 height 10
click at [343, 223] on span "Ungroup" at bounding box center [366, 222] width 71 height 6
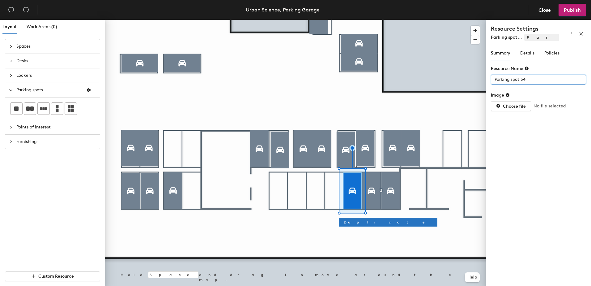
click at [461, 78] on div "Layout Work Areas (0) Spaces Desks Lockers Parking spots Points of Interest Fur…" at bounding box center [295, 154] width 591 height 268
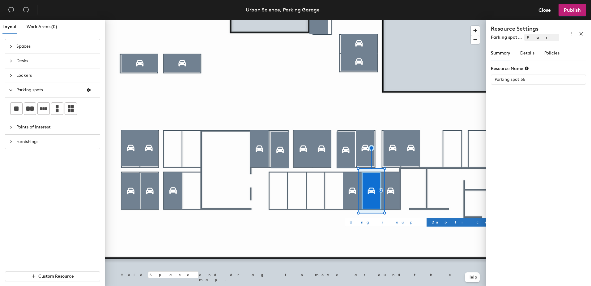
click at [360, 223] on span "Ungroup" at bounding box center [385, 222] width 71 height 6
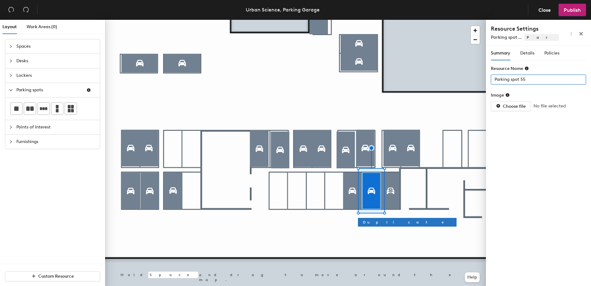
click at [483, 79] on div "Layout Work Areas (0) Spaces Desks Lockers Parking spots Points of Interest Fur…" at bounding box center [295, 154] width 591 height 268
type input "35"
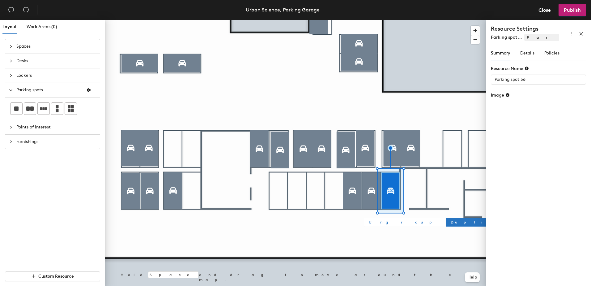
click at [378, 222] on span "Ungroup" at bounding box center [404, 222] width 71 height 6
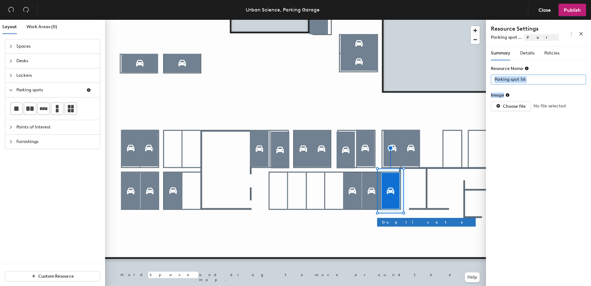
click at [527, 83] on form "Resource Name Parking spot 56 Image Choose file No file selected" at bounding box center [538, 88] width 95 height 46
drag, startPoint x: 535, startPoint y: 82, endPoint x: 486, endPoint y: 81, distance: 48.5
click at [489, 81] on div "Summary Details Policies Resource Name Parking spot 56 Image Choose file No fil…" at bounding box center [538, 167] width 105 height 242
type input "34"
click at [534, 54] on span "Details" at bounding box center [527, 52] width 14 height 5
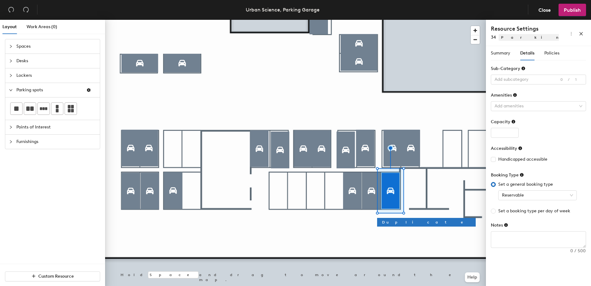
click at [506, 87] on form "Sub-Category Add subcategory 0/1 Amenities Add amenities Capacity Accessibility…" at bounding box center [538, 156] width 95 height 182
click at [506, 78] on div at bounding box center [535, 79] width 86 height 9
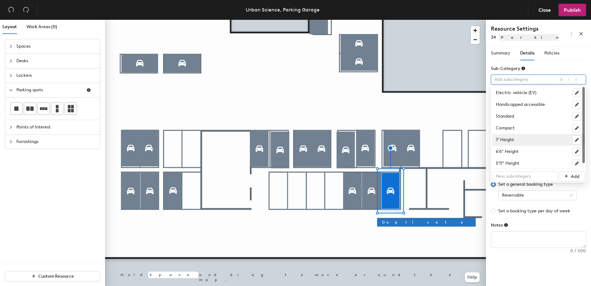
click at [502, 138] on div "7' Height" at bounding box center [538, 139] width 85 height 9
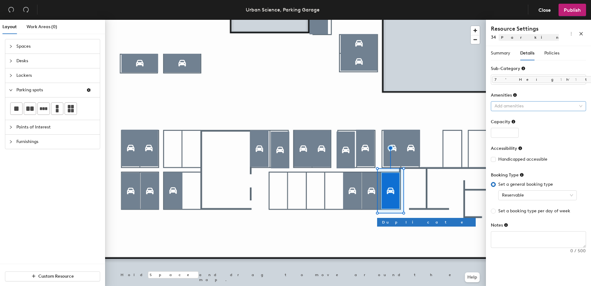
click at [498, 104] on div at bounding box center [535, 106] width 86 height 9
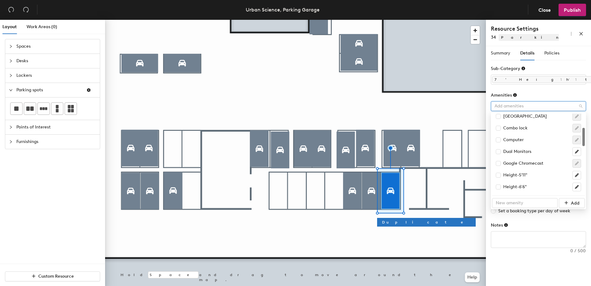
scroll to position [93, 0]
click at [498, 167] on input "checkbox" at bounding box center [498, 167] width 4 height 4
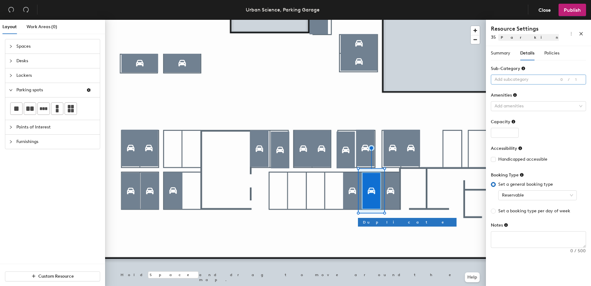
click at [514, 78] on div at bounding box center [535, 79] width 86 height 9
click at [502, 81] on div at bounding box center [535, 79] width 86 height 9
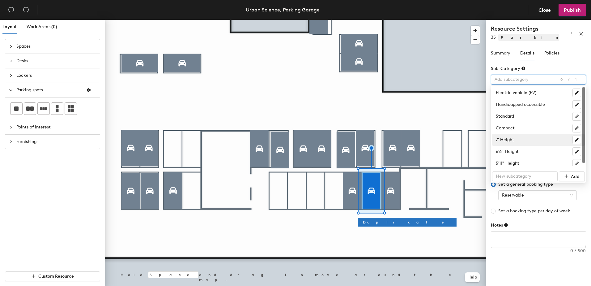
click at [505, 139] on div "7' Height" at bounding box center [538, 139] width 85 height 9
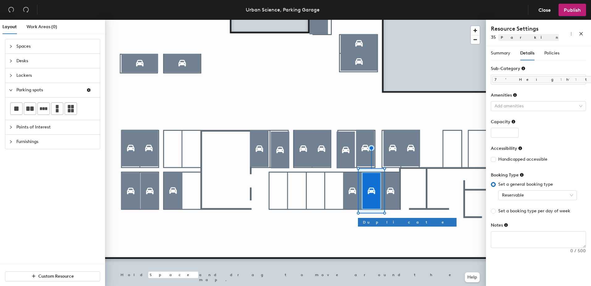
click at [528, 107] on div at bounding box center [535, 106] width 86 height 9
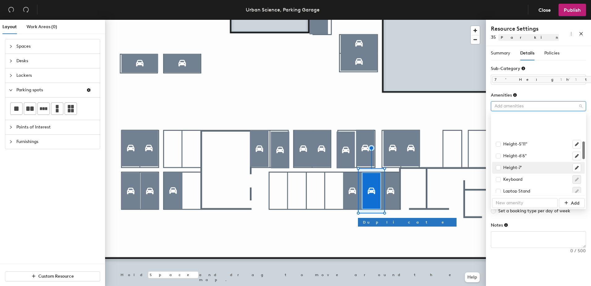
scroll to position [124, 0]
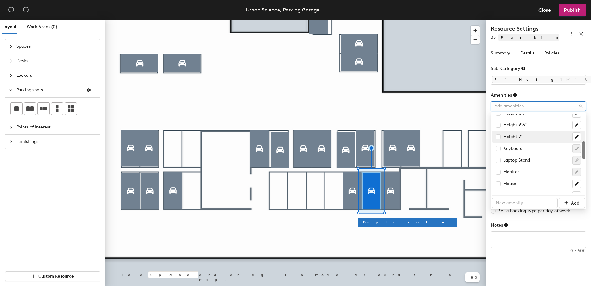
click at [495, 138] on div "Height-7'" at bounding box center [538, 137] width 93 height 12
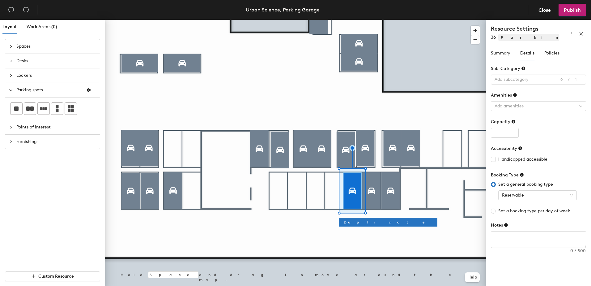
click at [511, 74] on div "Sub-Category" at bounding box center [538, 69] width 95 height 9
click at [510, 82] on div at bounding box center [535, 79] width 86 height 9
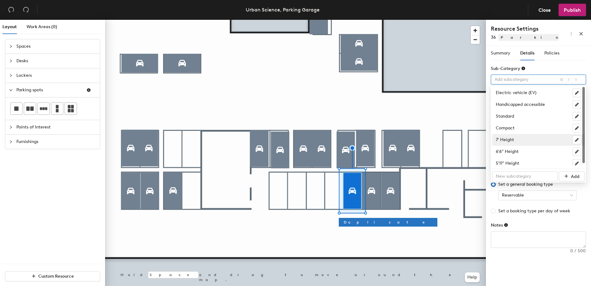
click at [511, 137] on div "7' Height" at bounding box center [538, 139] width 85 height 9
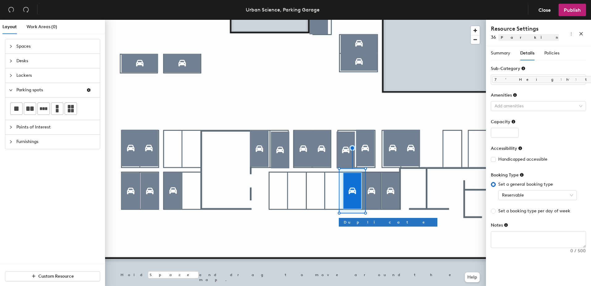
click at [509, 113] on form "Sub-Category 7' Height 1/1 Amenities Add amenities Capacity Accessibility Handi…" at bounding box center [538, 156] width 95 height 182
click at [507, 109] on div at bounding box center [535, 106] width 86 height 9
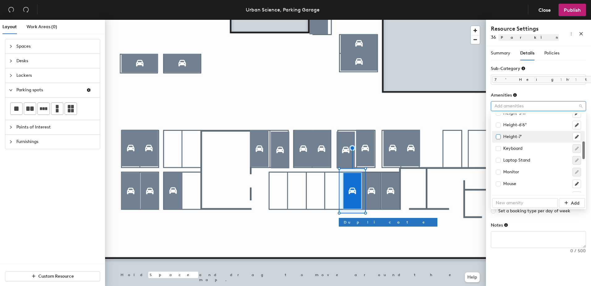
click at [498, 137] on input "checkbox" at bounding box center [498, 136] width 4 height 4
checkbox input "true"
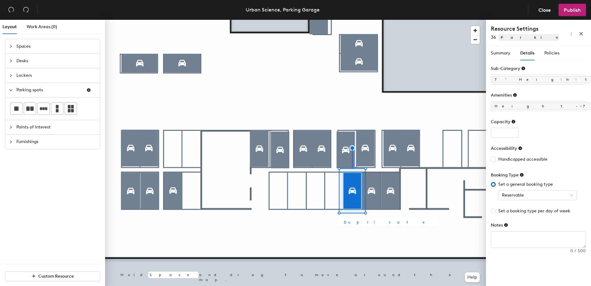
click at [342, 222] on button "Duplicate" at bounding box center [388, 222] width 99 height 9
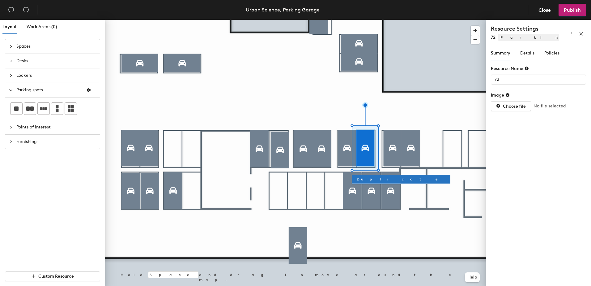
type input "76"
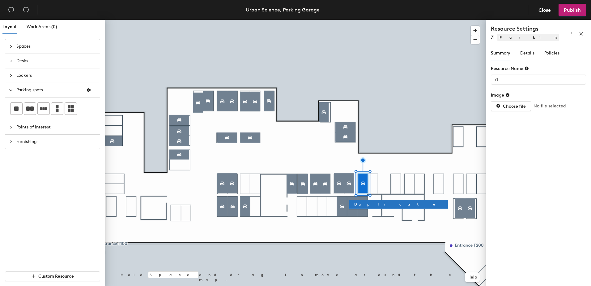
type input "77"
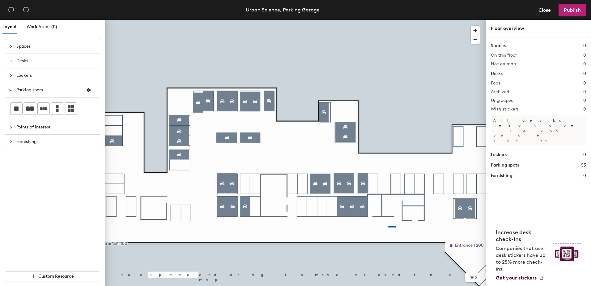
click at [388, 20] on div at bounding box center [295, 20] width 381 height 0
click at [355, 20] on div at bounding box center [295, 20] width 381 height 0
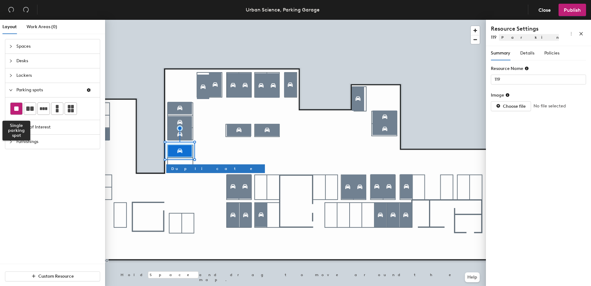
click at [15, 110] on rect at bounding box center [16, 108] width 4 height 4
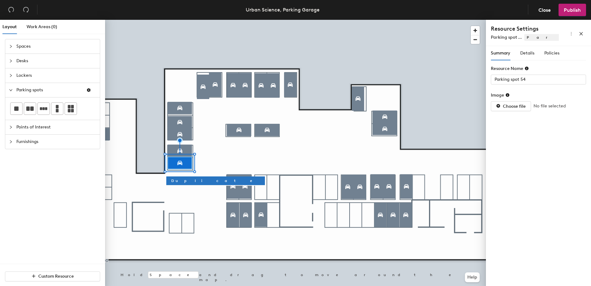
type input "119"
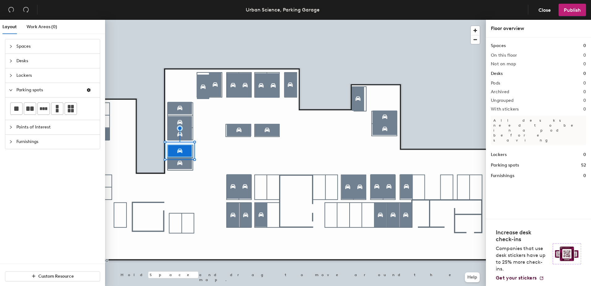
click at [33, 115] on div at bounding box center [52, 108] width 95 height 22
click at [32, 113] on div at bounding box center [30, 109] width 12 height 12
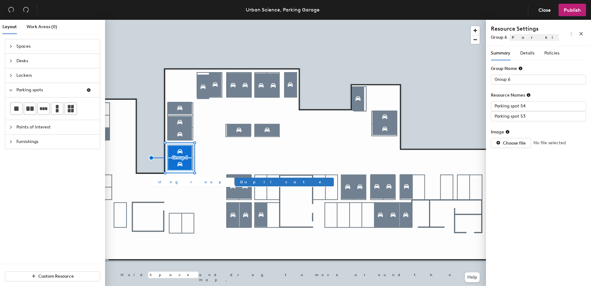
click at [170, 179] on span "Ungroup" at bounding box center [193, 182] width 71 height 6
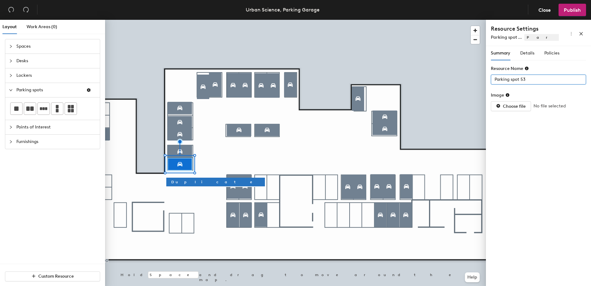
click at [392, 83] on div "Layout Work Areas (0) Spaces Desks Lockers Parking spots Points of Interest Fur…" at bounding box center [295, 154] width 591 height 268
type input "120"
click at [531, 53] on span "Details" at bounding box center [527, 52] width 14 height 5
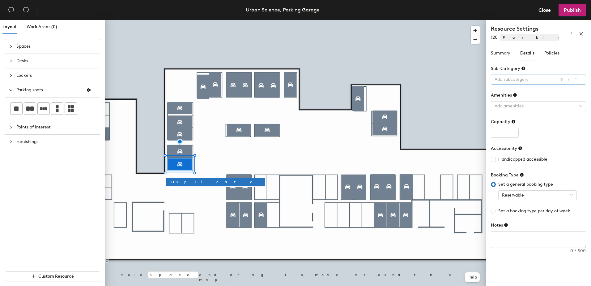
drag, startPoint x: 523, startPoint y: 74, endPoint x: 523, endPoint y: 78, distance: 3.7
click at [523, 75] on div "Sub-Category Add subcategory 0/1" at bounding box center [538, 74] width 95 height 19
click at [523, 78] on div at bounding box center [535, 79] width 86 height 9
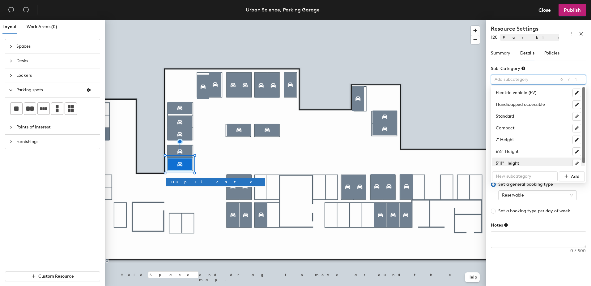
click at [512, 158] on div "5'11" Height" at bounding box center [538, 163] width 93 height 12
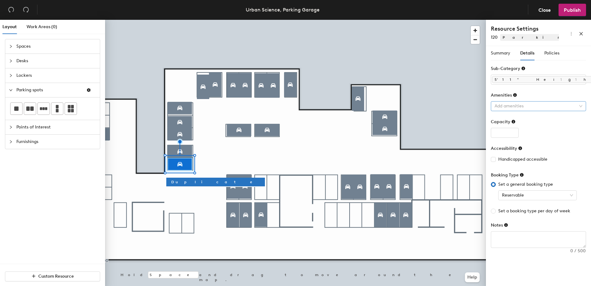
click at [518, 105] on div at bounding box center [535, 106] width 86 height 9
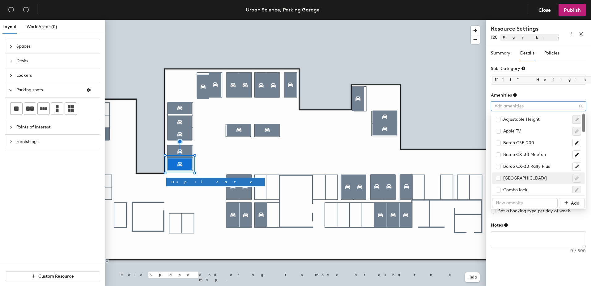
scroll to position [93, 0]
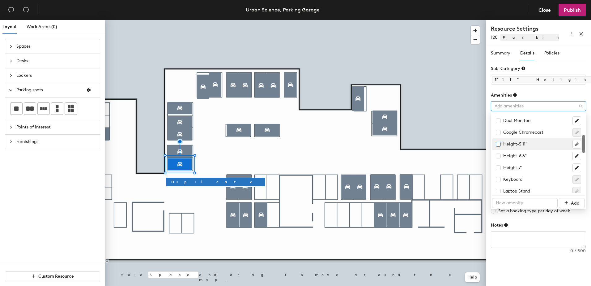
click at [496, 144] on input "checkbox" at bounding box center [498, 144] width 4 height 4
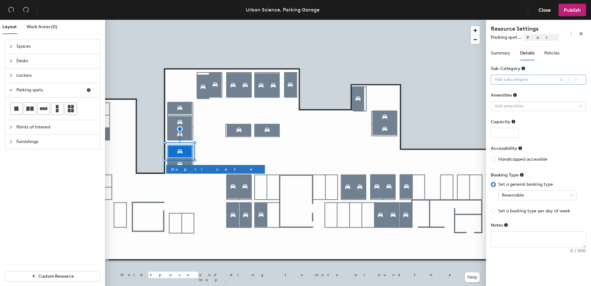
click at [543, 79] on div at bounding box center [535, 79] width 86 height 9
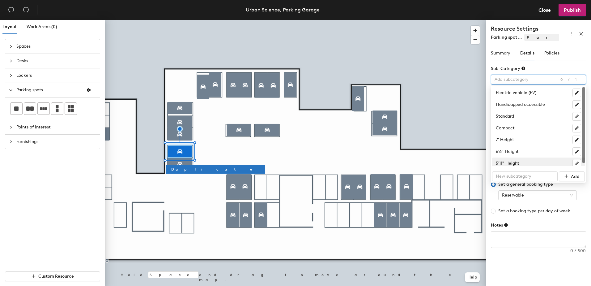
click at [507, 167] on div "6'6" Height 5'11" Height Electric vehicle (EV) Handicapped accessible Standard …" at bounding box center [538, 134] width 93 height 94
click at [507, 164] on div "5'11" Height" at bounding box center [538, 163] width 85 height 9
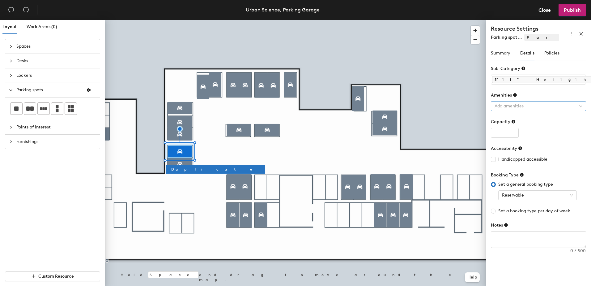
click at [506, 105] on div at bounding box center [535, 106] width 86 height 9
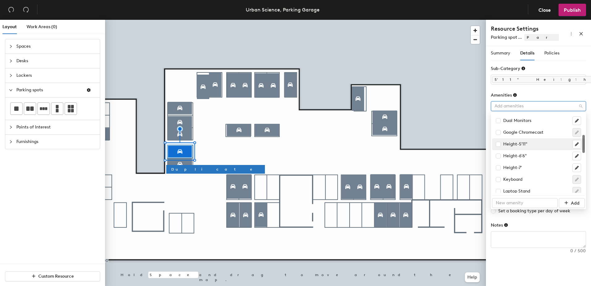
click at [507, 142] on div "Height-5'11"" at bounding box center [512, 144] width 32 height 7
checkbox input "true"
click at [499, 57] on div "Summary" at bounding box center [500, 53] width 19 height 14
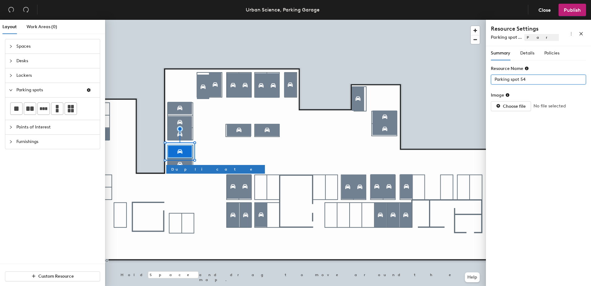
click at [487, 77] on div "Summary Details Policies Resource Name Parking spot 54 Image Choose file No fil…" at bounding box center [538, 167] width 105 height 242
click at [507, 80] on input "Parking spot 54" at bounding box center [538, 80] width 95 height 10
type input "119"
click at [581, 8] on span "Publish" at bounding box center [572, 10] width 17 height 6
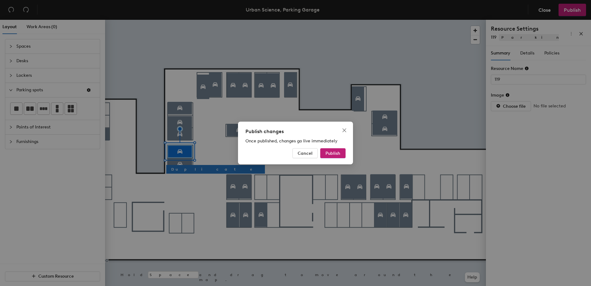
click at [324, 158] on div "Publish changes Once published, changes go live immediately Cancel Publish" at bounding box center [295, 142] width 115 height 43
click at [325, 156] on button "Publish" at bounding box center [332, 153] width 25 height 10
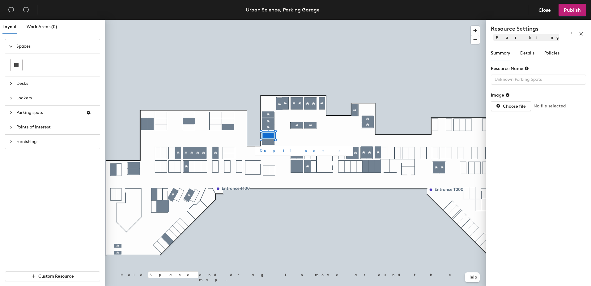
click at [268, 147] on button "Duplicate" at bounding box center [304, 150] width 99 height 9
type input "Parking spot 55"
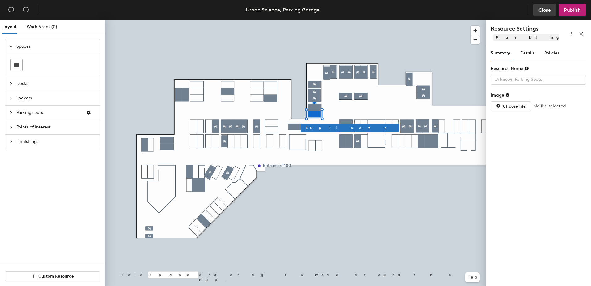
click at [548, 9] on span "Close" at bounding box center [545, 10] width 12 height 6
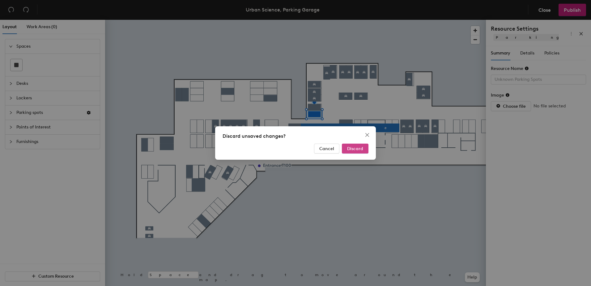
click at [351, 151] on span "Discard" at bounding box center [355, 148] width 16 height 5
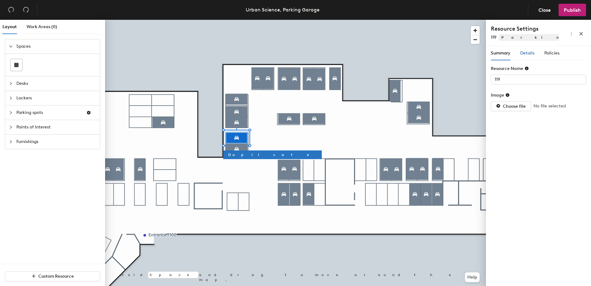
click at [530, 51] on span "Details" at bounding box center [527, 52] width 14 height 5
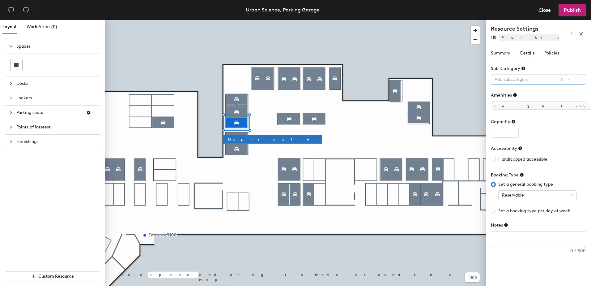
click at [508, 80] on div at bounding box center [535, 79] width 86 height 9
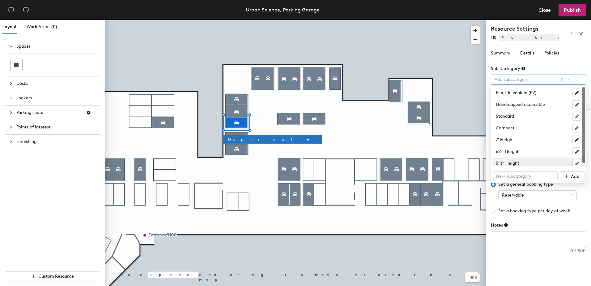
click at [505, 163] on div "5'11" Height" at bounding box center [538, 163] width 85 height 9
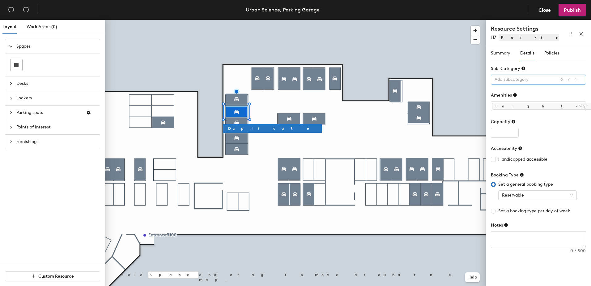
click at [528, 79] on div at bounding box center [535, 79] width 86 height 9
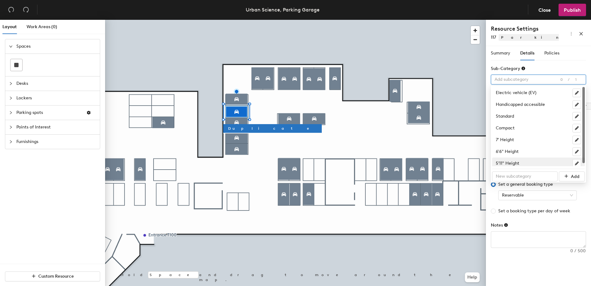
click at [504, 160] on div "5'11" Height" at bounding box center [538, 163] width 85 height 9
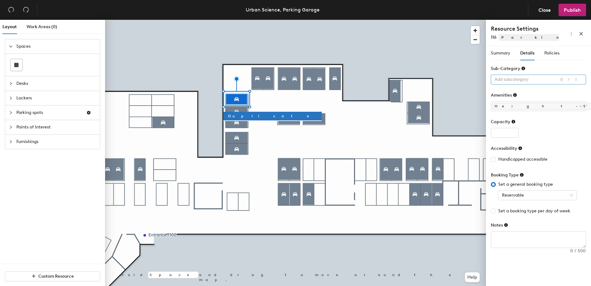
click at [502, 82] on div at bounding box center [535, 79] width 86 height 9
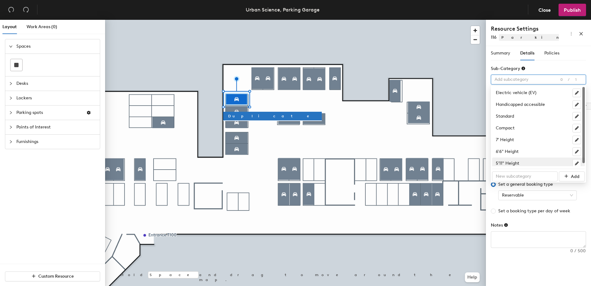
click at [501, 164] on div "5'11" Height" at bounding box center [538, 163] width 85 height 9
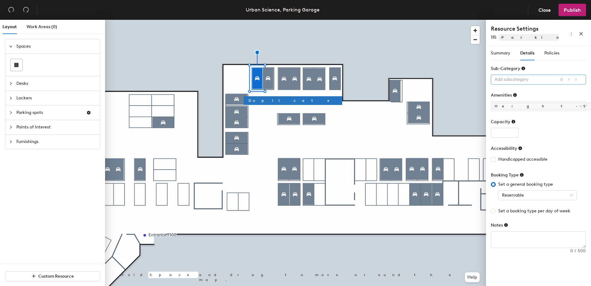
click at [532, 81] on div at bounding box center [535, 79] width 86 height 9
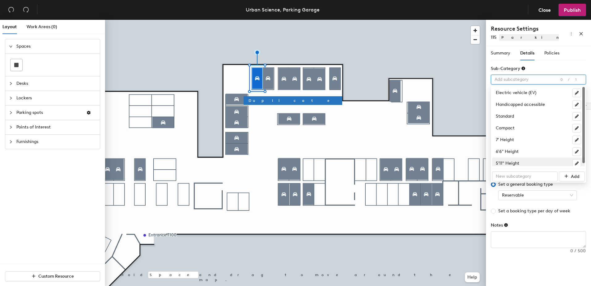
click at [503, 161] on div "5'11" Height" at bounding box center [538, 163] width 85 height 9
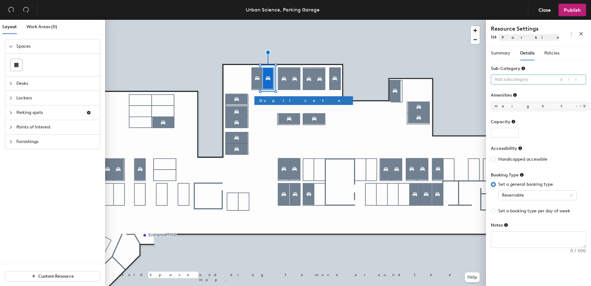
click at [508, 83] on div at bounding box center [535, 79] width 86 height 9
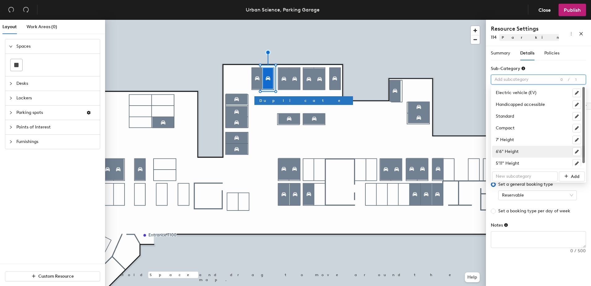
click at [511, 158] on div "5'11" Height" at bounding box center [538, 163] width 93 height 12
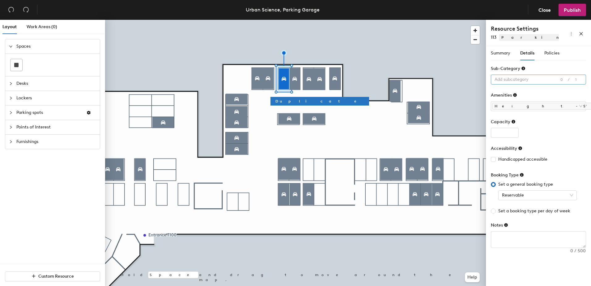
click at [511, 78] on div at bounding box center [535, 79] width 86 height 9
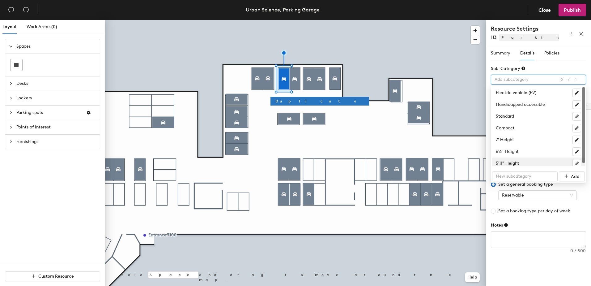
click at [511, 164] on div "5'11" Height" at bounding box center [538, 163] width 85 height 9
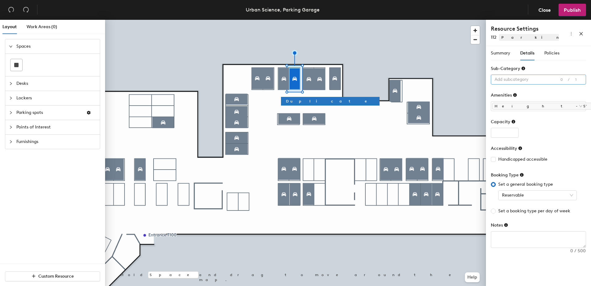
click at [526, 81] on div at bounding box center [535, 79] width 86 height 9
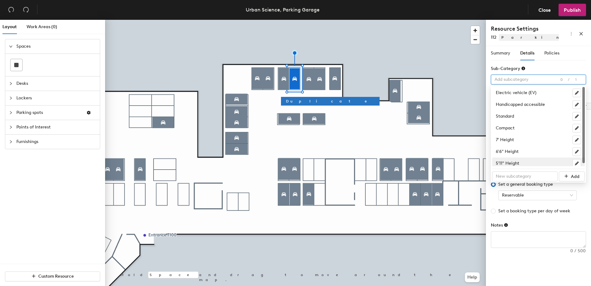
click at [501, 162] on div "5'11" Height" at bounding box center [538, 163] width 85 height 9
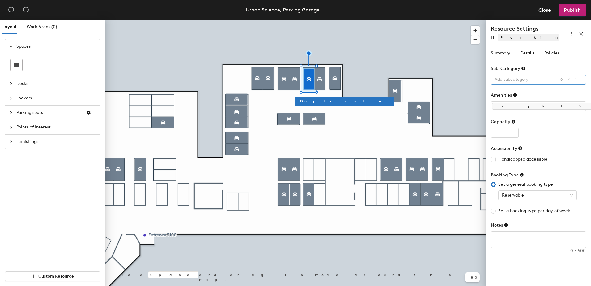
click at [510, 76] on div at bounding box center [535, 79] width 86 height 9
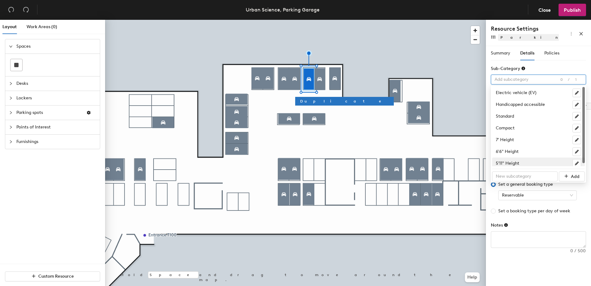
click at [500, 164] on div "5'11" Height" at bounding box center [538, 163] width 85 height 9
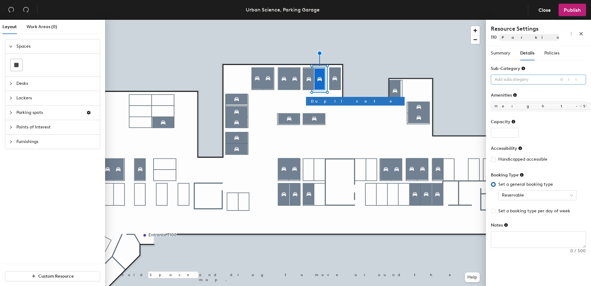
click at [504, 79] on div at bounding box center [535, 79] width 86 height 9
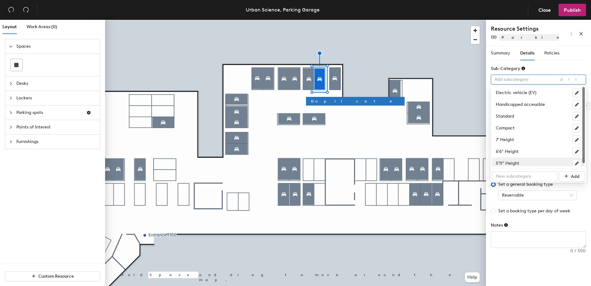
click at [508, 160] on div "5'11" Height" at bounding box center [538, 163] width 85 height 9
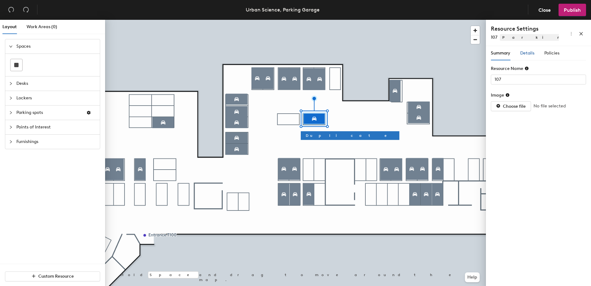
click at [521, 56] on div "Details" at bounding box center [527, 53] width 14 height 7
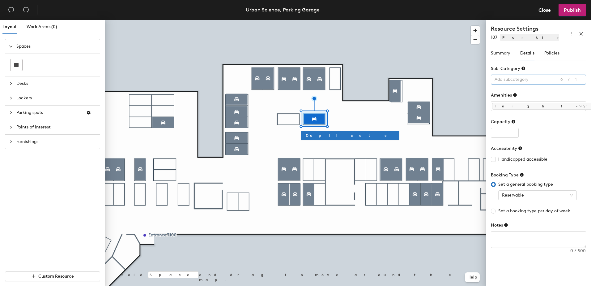
click at [522, 78] on div at bounding box center [535, 79] width 86 height 9
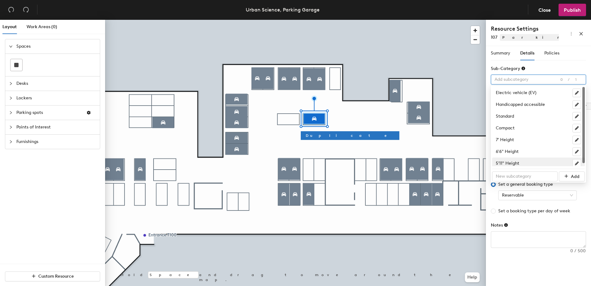
click at [507, 165] on div "5'11" Height" at bounding box center [538, 163] width 85 height 9
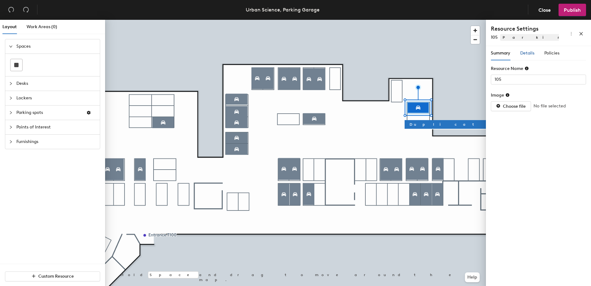
click at [529, 55] on span "Details" at bounding box center [527, 52] width 14 height 5
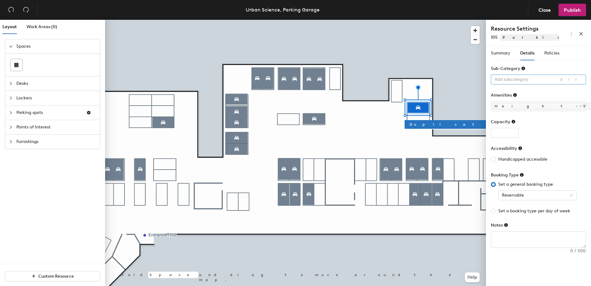
click at [526, 76] on div at bounding box center [535, 79] width 86 height 9
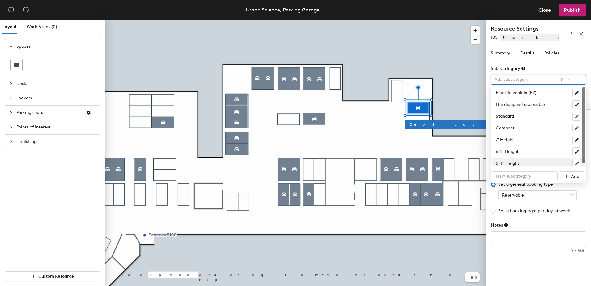
click at [502, 161] on div "5'11" Height" at bounding box center [538, 163] width 85 height 9
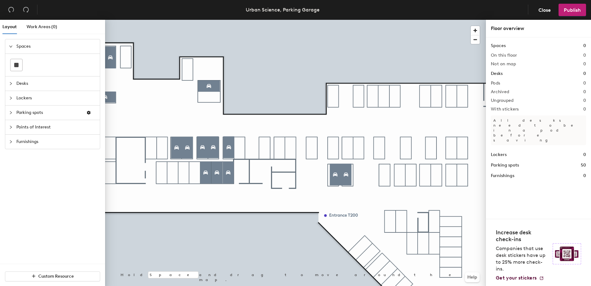
click at [31, 111] on span "Parking spots" at bounding box center [48, 112] width 65 height 14
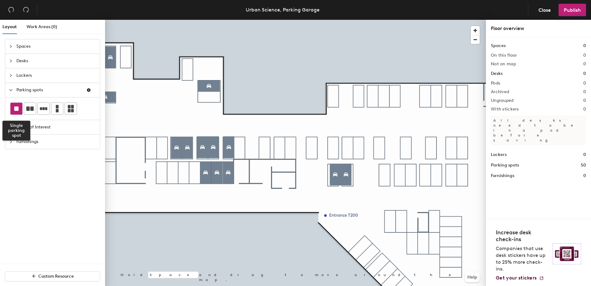
click at [17, 108] on rect at bounding box center [16, 108] width 4 height 4
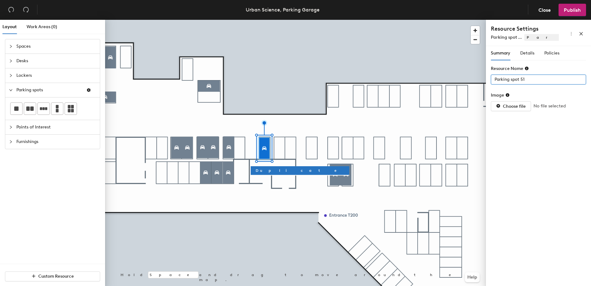
click at [448, 83] on div "Layout Work Areas (0) Spaces Desks Lockers Parking spots Points of Interest Fur…" at bounding box center [295, 154] width 591 height 268
type input "69"
click at [527, 54] on span "Details" at bounding box center [527, 52] width 14 height 5
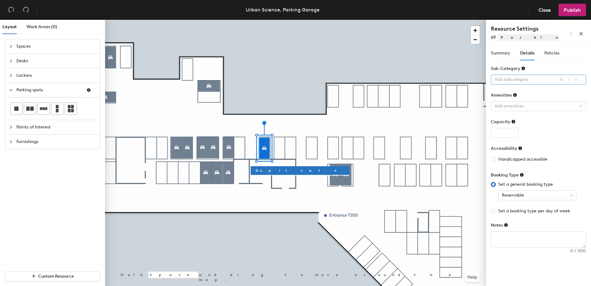
click at [525, 77] on div at bounding box center [535, 79] width 86 height 9
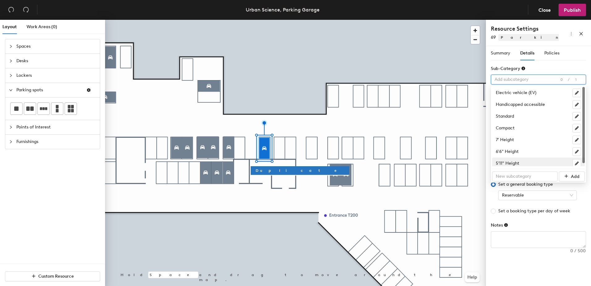
click at [501, 159] on div "5'11" Height" at bounding box center [538, 163] width 93 height 12
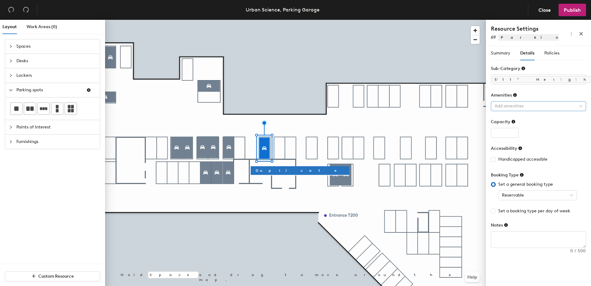
click at [497, 104] on div at bounding box center [535, 106] width 86 height 9
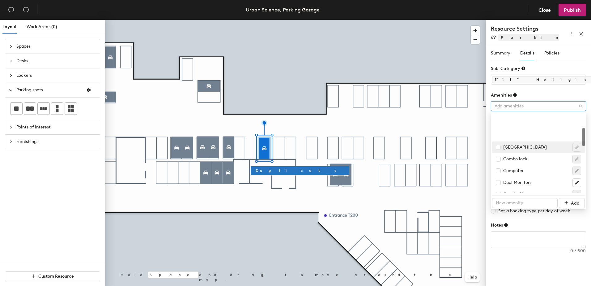
scroll to position [62, 0]
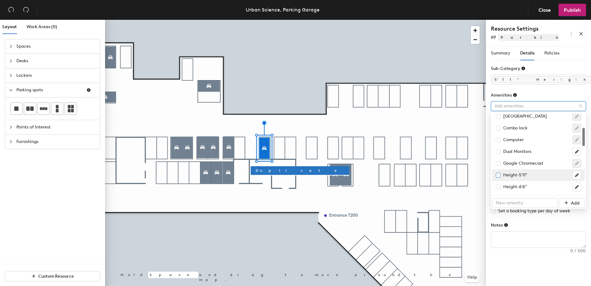
click at [497, 176] on input "checkbox" at bounding box center [498, 175] width 4 height 4
checkbox input "true"
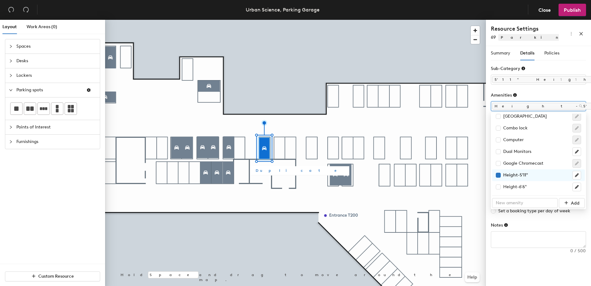
click at [268, 174] on button "Duplicate" at bounding box center [300, 170] width 99 height 9
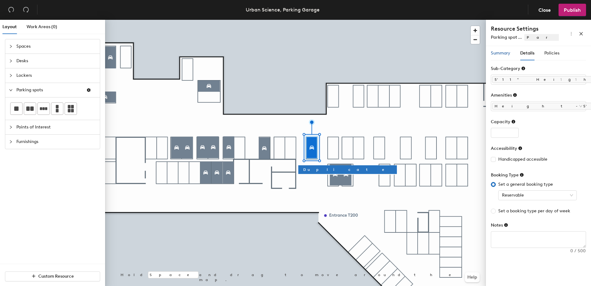
click at [502, 55] on span "Summary" at bounding box center [500, 52] width 19 height 5
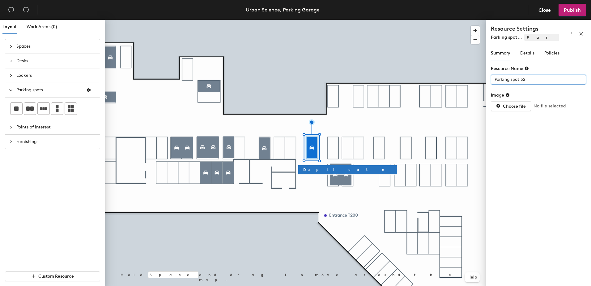
click at [472, 75] on div "Layout Work Areas (0) Spaces Desks Lockers Parking spots Points of Interest Fur…" at bounding box center [295, 154] width 591 height 268
type input "66"
type input "33"
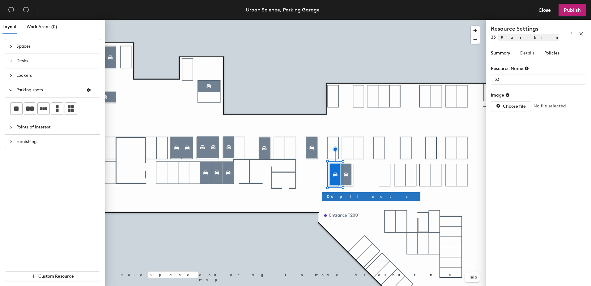
click at [534, 49] on div "Details" at bounding box center [527, 53] width 14 height 14
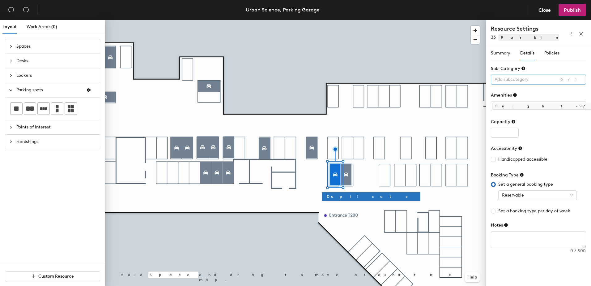
click at [519, 80] on div at bounding box center [535, 79] width 86 height 9
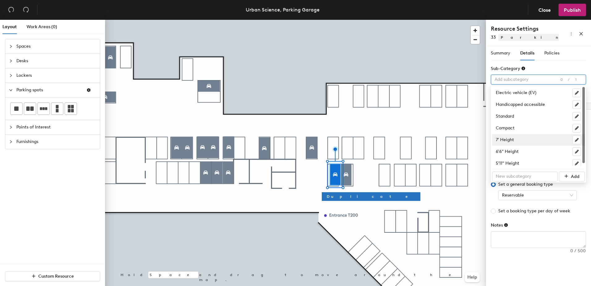
click at [498, 138] on div "7' Height" at bounding box center [538, 139] width 85 height 9
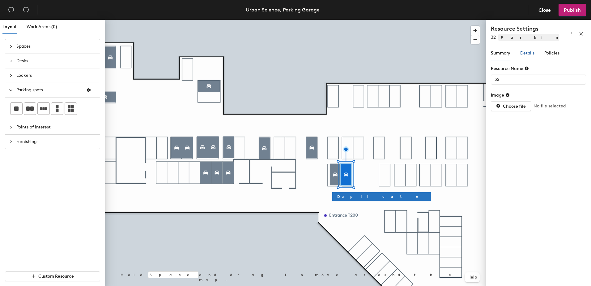
click at [524, 56] on div "Details" at bounding box center [527, 53] width 14 height 7
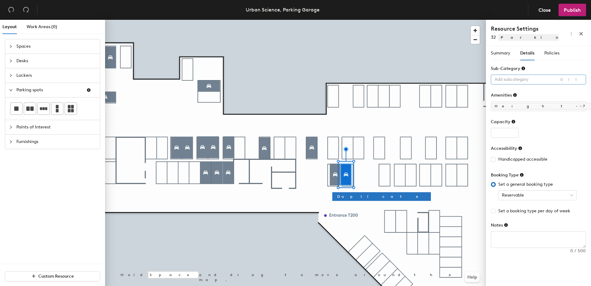
click at [503, 83] on div at bounding box center [535, 79] width 86 height 9
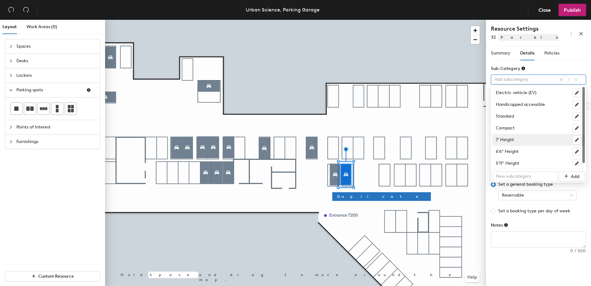
click at [503, 143] on div "7' Height" at bounding box center [538, 139] width 85 height 9
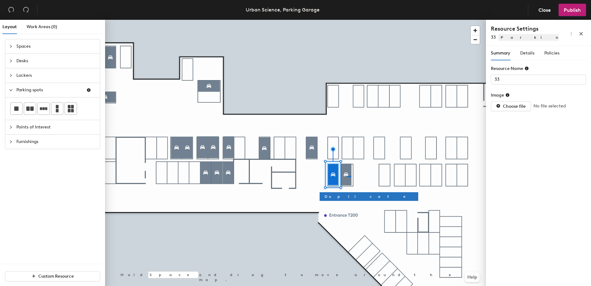
type input "32"
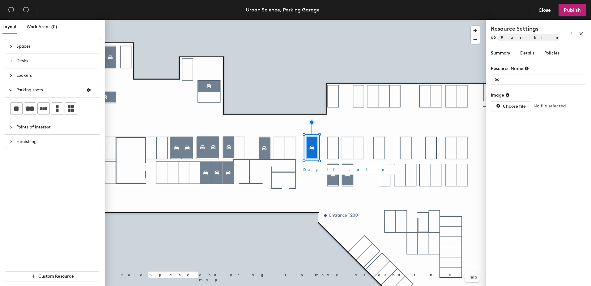
click at [311, 168] on span "Duplicate" at bounding box center [347, 170] width 89 height 6
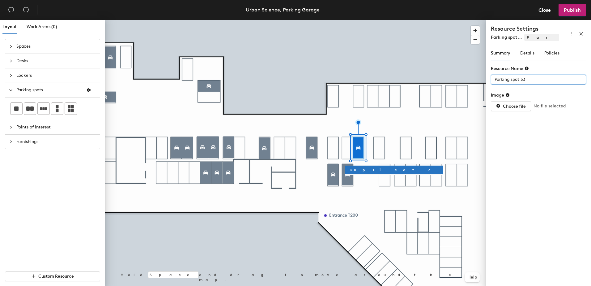
click at [470, 76] on div "Layout Work Areas (0) Spaces Desks Lockers Parking spots Points of Interest Fur…" at bounding box center [295, 154] width 591 height 268
type input "63"
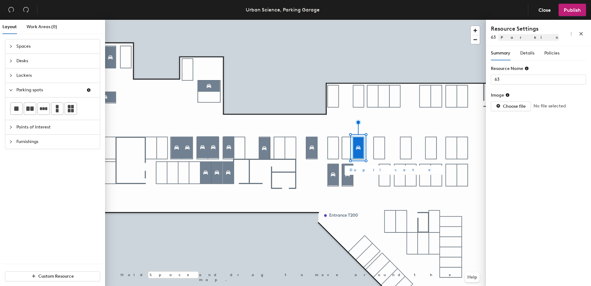
type input "32"
click at [347, 195] on span "Duplicate" at bounding box center [383, 197] width 89 height 6
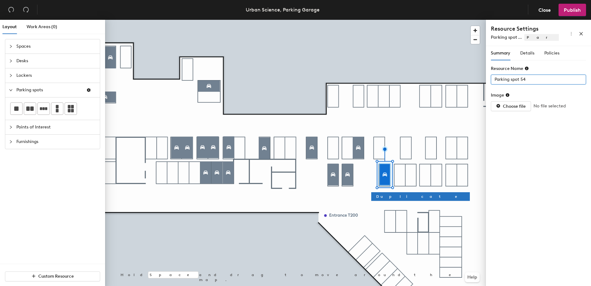
click at [503, 78] on input "Parking spot 54" at bounding box center [538, 80] width 95 height 10
type input "31"
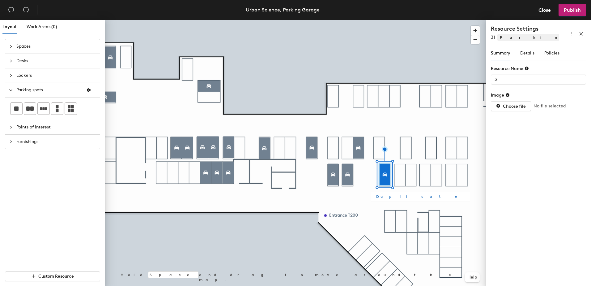
click at [386, 193] on button "Duplicate" at bounding box center [420, 196] width 99 height 9
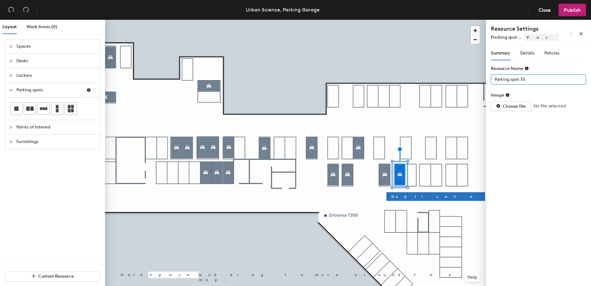
click at [467, 78] on div "Layout Work Areas (0) Spaces Desks Lockers Parking spots Points of Interest Fur…" at bounding box center [295, 154] width 591 height 268
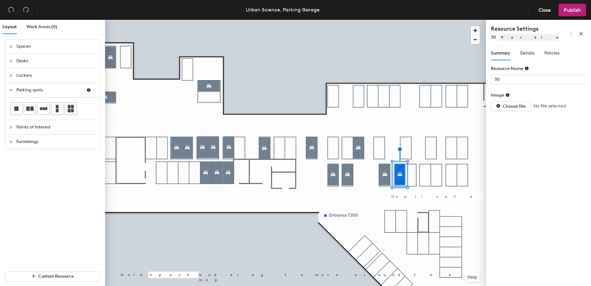
click at [409, 195] on button "Duplicate" at bounding box center [435, 196] width 99 height 9
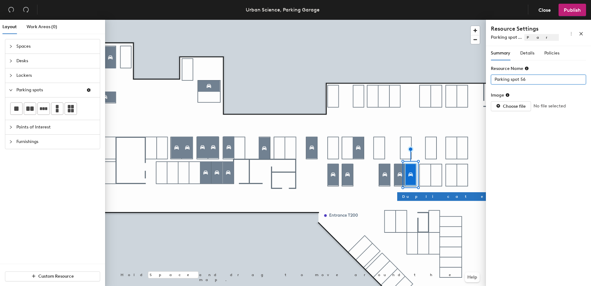
click at [476, 78] on div "Layout Work Areas (0) Spaces Desks Lockers Parking spots Points of Interest Fur…" at bounding box center [295, 154] width 591 height 268
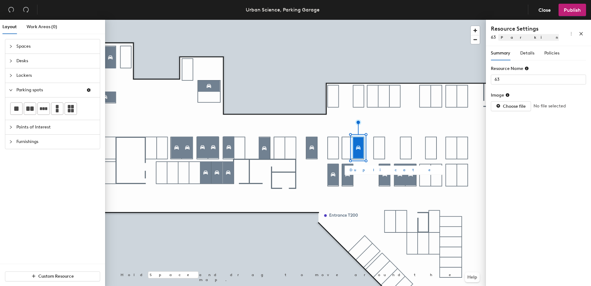
click at [367, 166] on button "Duplicate" at bounding box center [394, 169] width 99 height 9
type input "Parking spot 57"
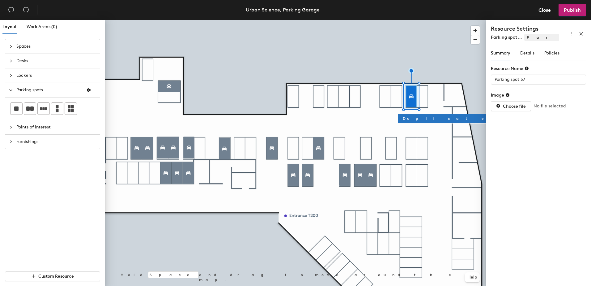
click at [539, 74] on div "Resource Name" at bounding box center [538, 69] width 95 height 9
click at [484, 80] on div "Layout Work Areas (0) Spaces Desks Lockers Parking spots Points of Interest Fur…" at bounding box center [295, 154] width 591 height 268
type input "94"
click at [522, 54] on span "Details" at bounding box center [527, 52] width 14 height 5
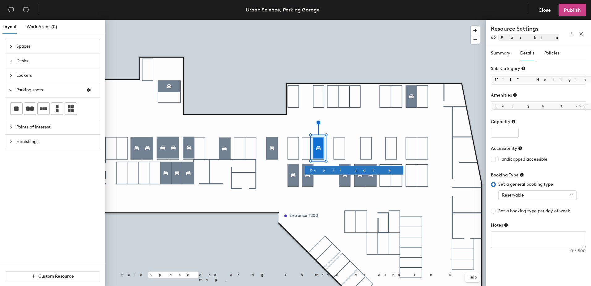
click at [569, 14] on button "Publish" at bounding box center [573, 10] width 28 height 12
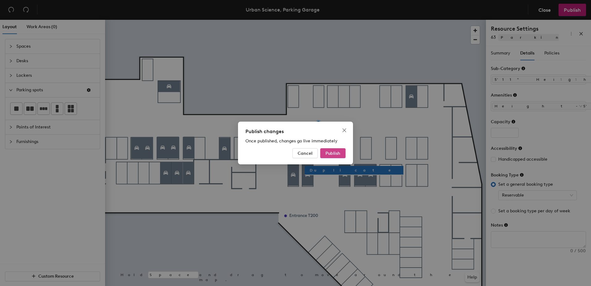
click at [345, 149] on button "Publish" at bounding box center [332, 153] width 25 height 10
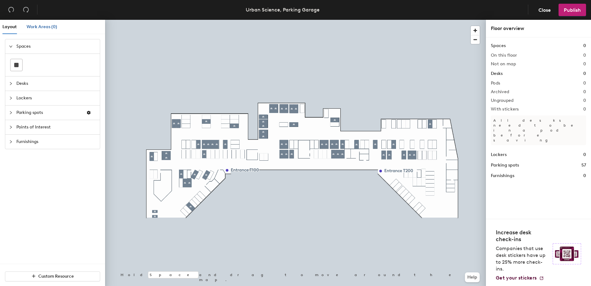
click at [32, 28] on span "Work Areas (0)" at bounding box center [42, 26] width 31 height 5
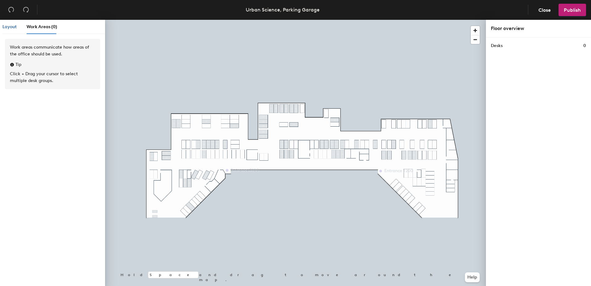
click at [6, 27] on span "Layout" at bounding box center [9, 26] width 14 height 5
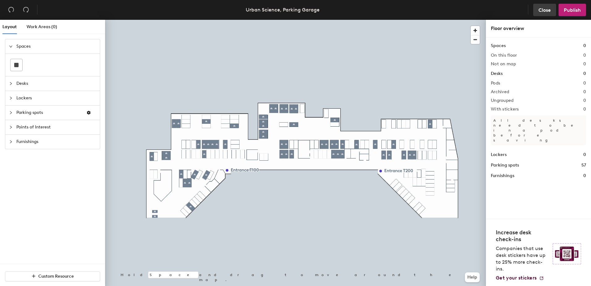
click at [539, 11] on span "Close" at bounding box center [545, 10] width 12 height 6
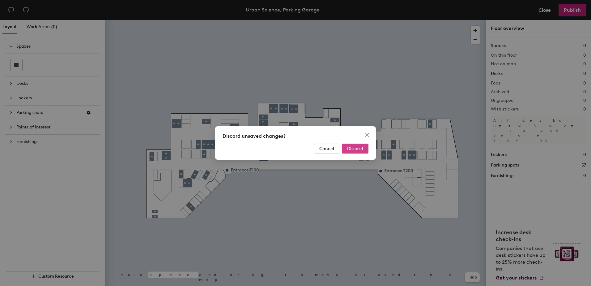
click at [353, 147] on span "Discard" at bounding box center [355, 148] width 16 height 5
